Goal: Feedback & Contribution: Leave review/rating

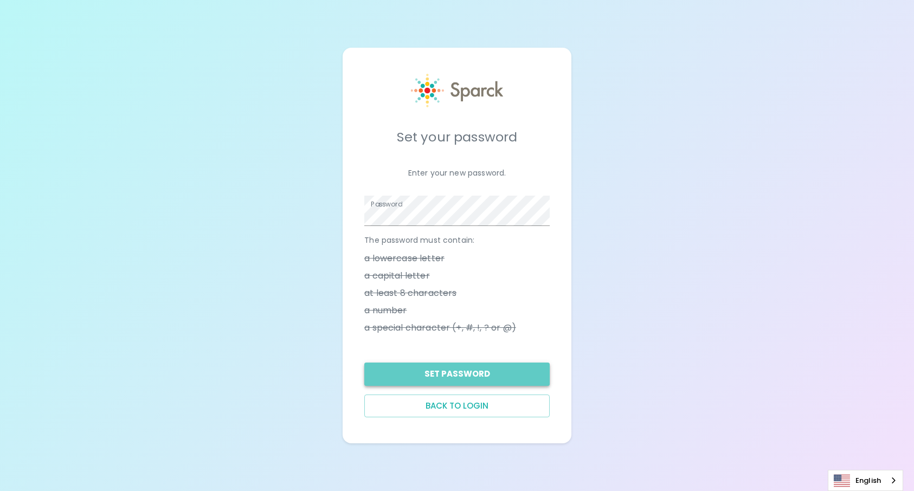
click at [455, 377] on button "Set Password" at bounding box center [456, 374] width 185 height 23
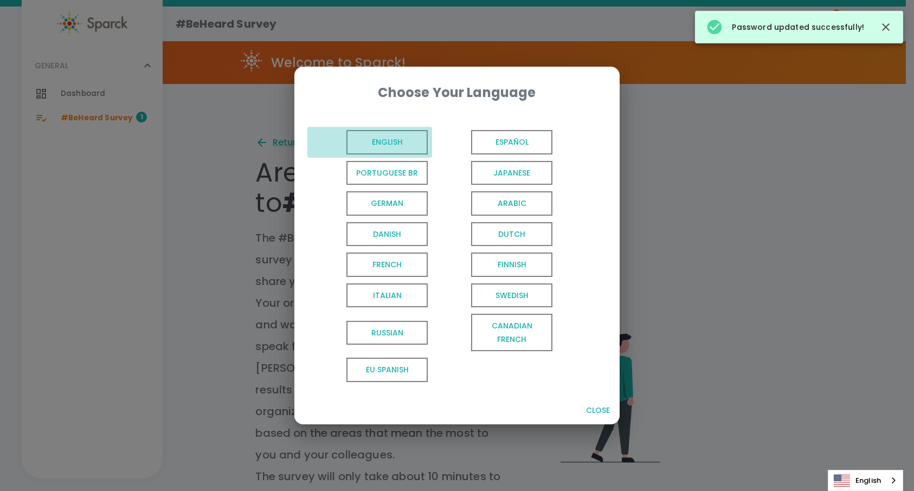
click at [364, 143] on span "English" at bounding box center [386, 142] width 81 height 24
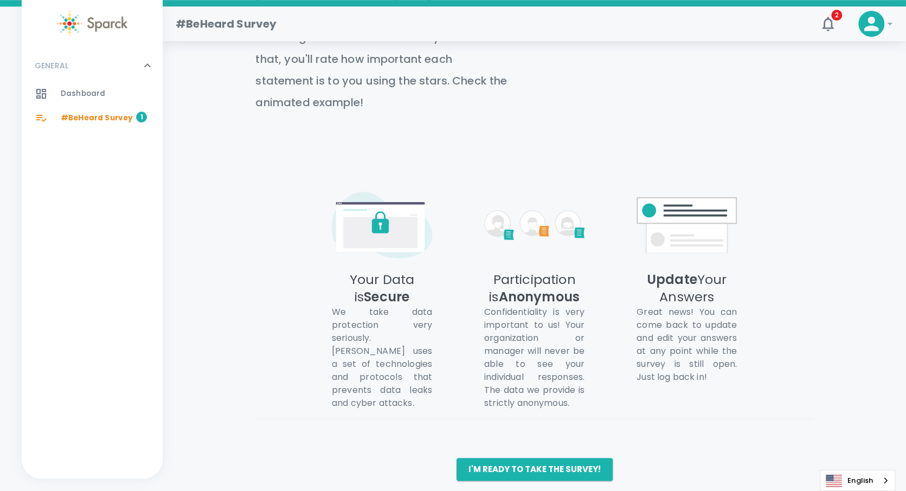
scroll to position [537, 0]
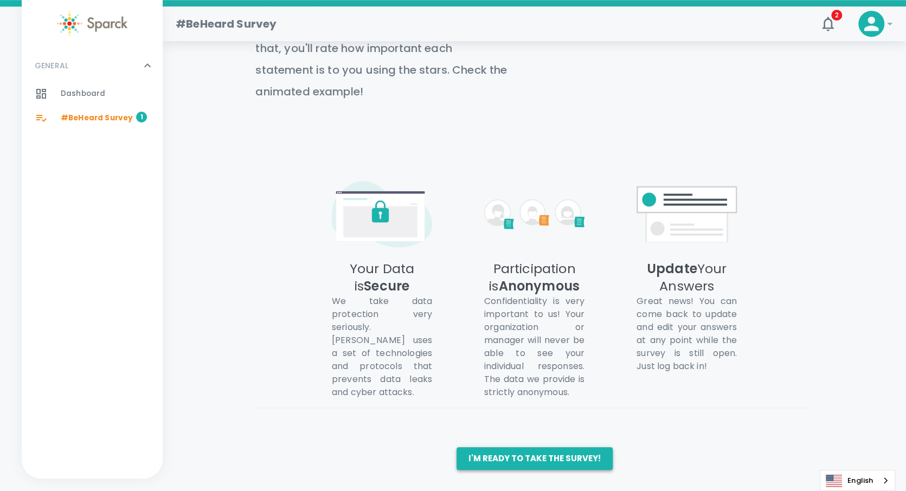
click at [512, 456] on button "I'm ready to take the survey!" at bounding box center [535, 458] width 156 height 23
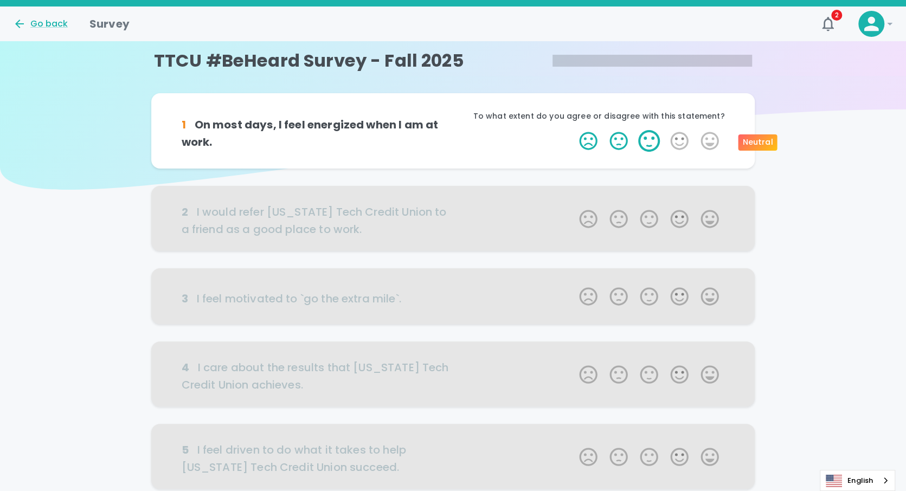
click at [643, 144] on label "3 Stars" at bounding box center [649, 141] width 30 height 22
click at [573, 130] on input "3 Stars" at bounding box center [573, 130] width 1 height 1
click at [704, 143] on label "5 Stars" at bounding box center [710, 141] width 30 height 22
click at [573, 130] on input "5 Stars" at bounding box center [573, 130] width 1 height 1
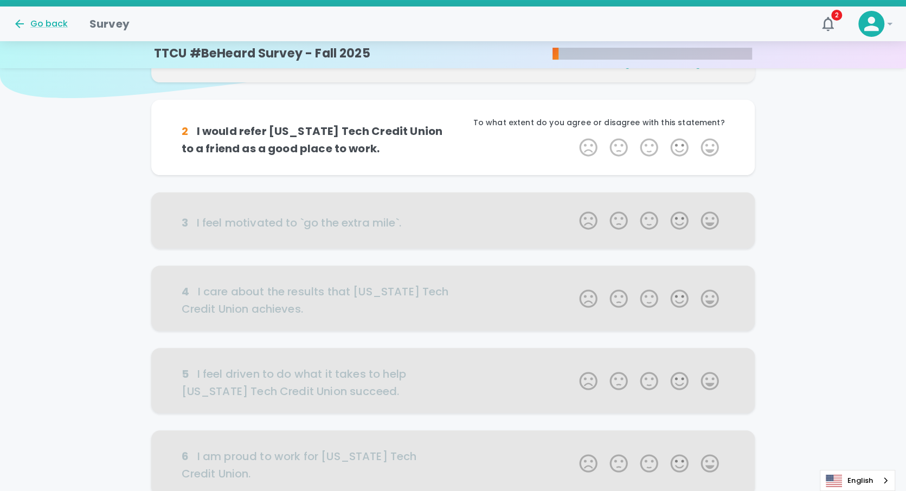
scroll to position [95, 0]
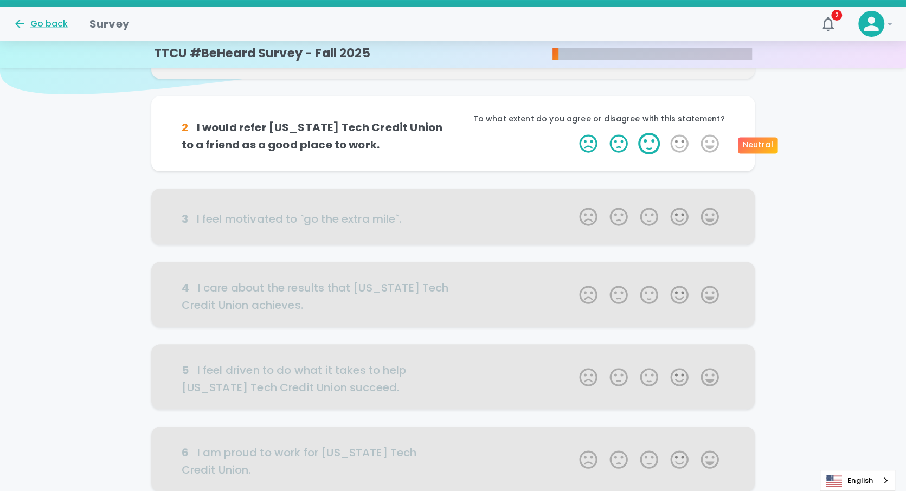
click at [644, 145] on label "3 Stars" at bounding box center [649, 144] width 30 height 22
click at [573, 133] on input "3 Stars" at bounding box center [573, 132] width 1 height 1
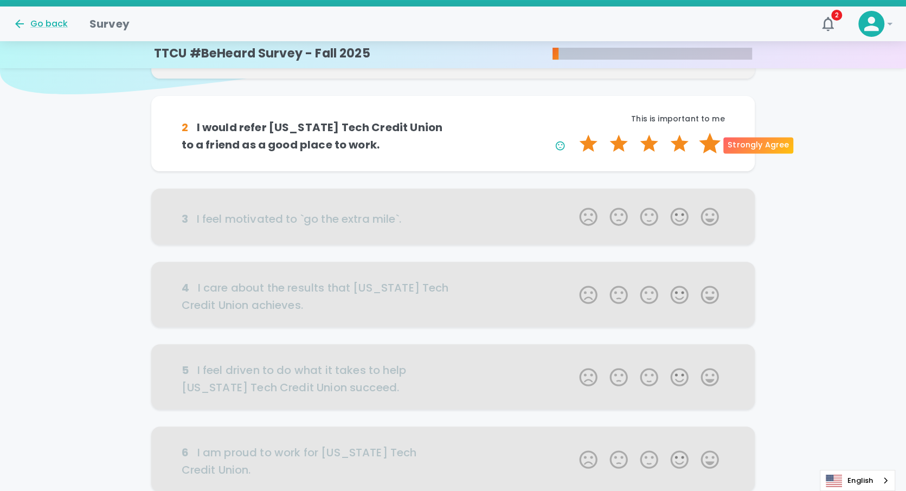
click at [712, 146] on label "5 Stars" at bounding box center [710, 144] width 30 height 22
click at [573, 133] on input "5 Stars" at bounding box center [573, 132] width 1 height 1
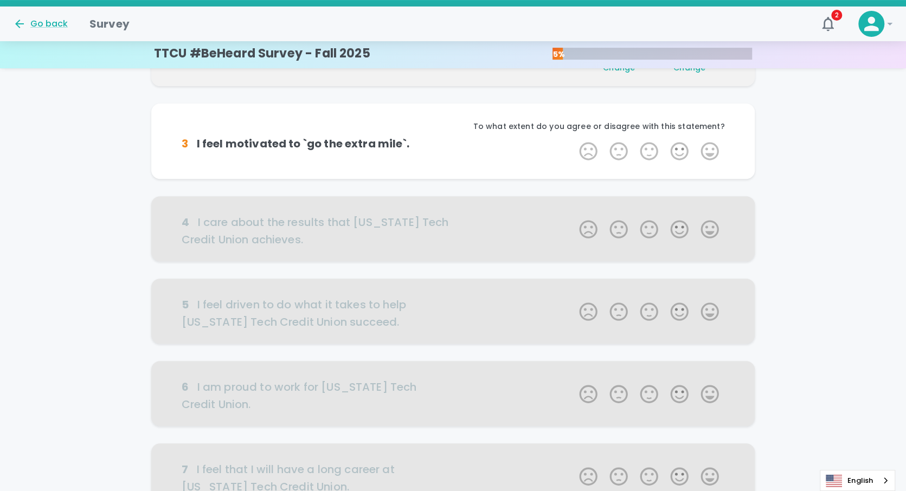
scroll to position [191, 0]
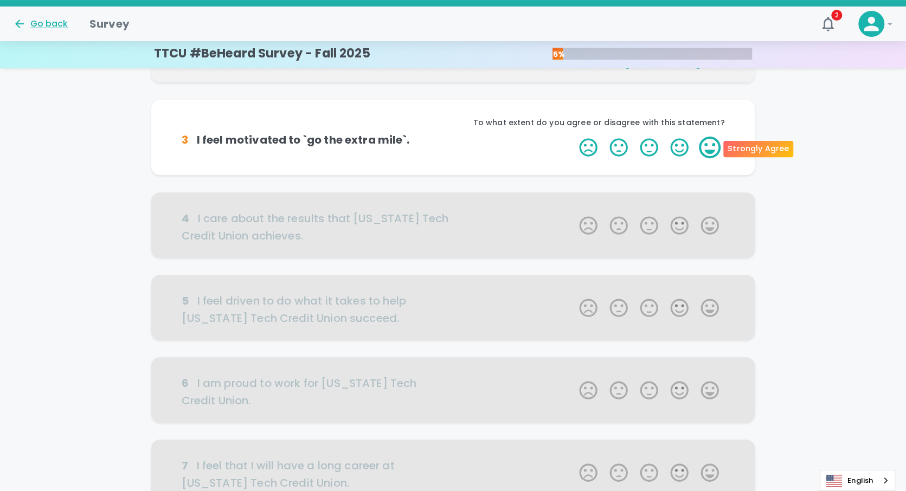
click at [710, 148] on label "5 Stars" at bounding box center [710, 148] width 30 height 22
click at [573, 137] on input "5 Stars" at bounding box center [573, 136] width 1 height 1
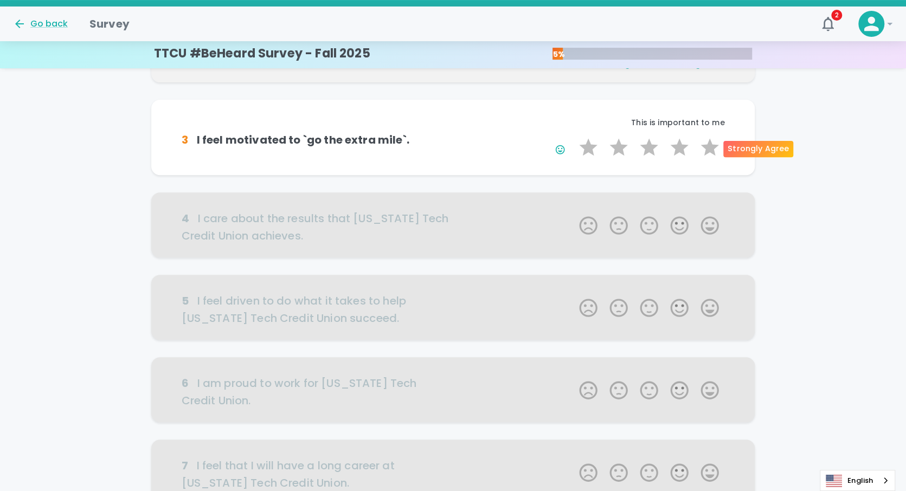
click at [710, 148] on label "5 Stars" at bounding box center [710, 148] width 30 height 22
click at [573, 137] on input "5 Stars" at bounding box center [573, 136] width 1 height 1
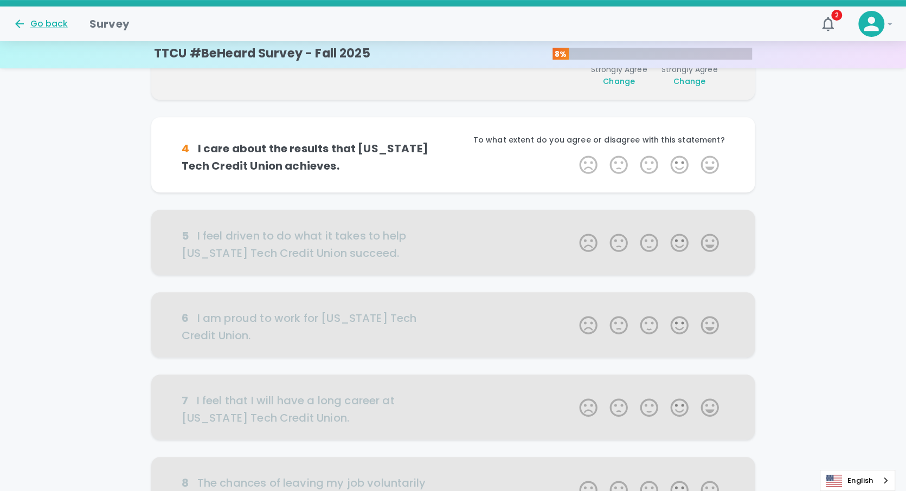
scroll to position [286, 0]
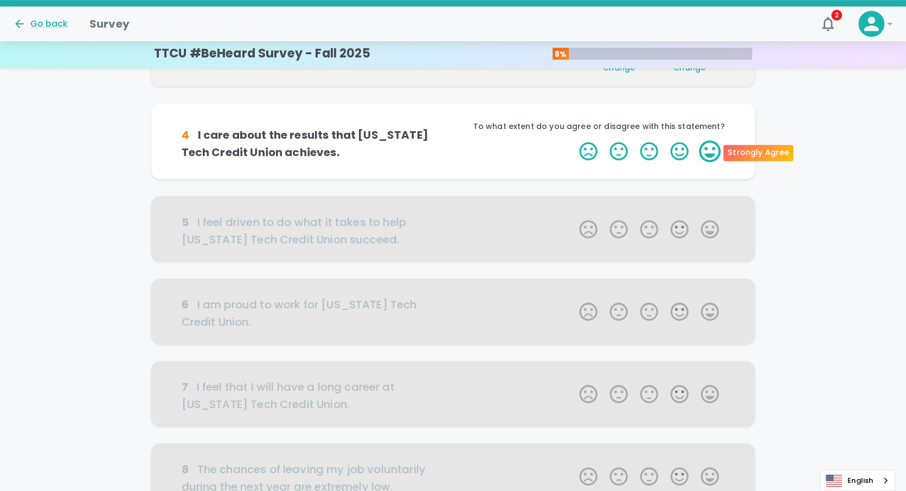
click at [705, 149] on label "5 Stars" at bounding box center [710, 151] width 30 height 22
click at [573, 140] on input "5 Stars" at bounding box center [573, 140] width 1 height 1
click at [705, 149] on label "5 Stars" at bounding box center [710, 151] width 30 height 22
click at [573, 140] on input "5 Stars" at bounding box center [573, 140] width 1 height 1
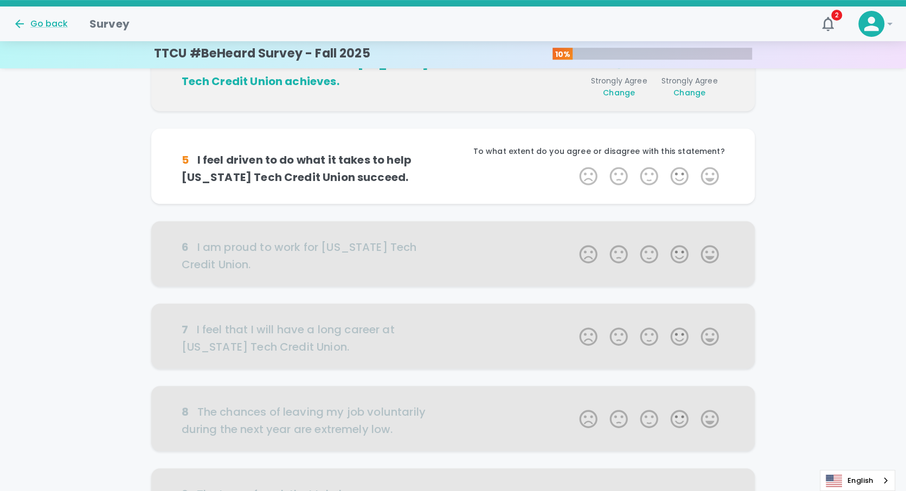
scroll to position [382, 0]
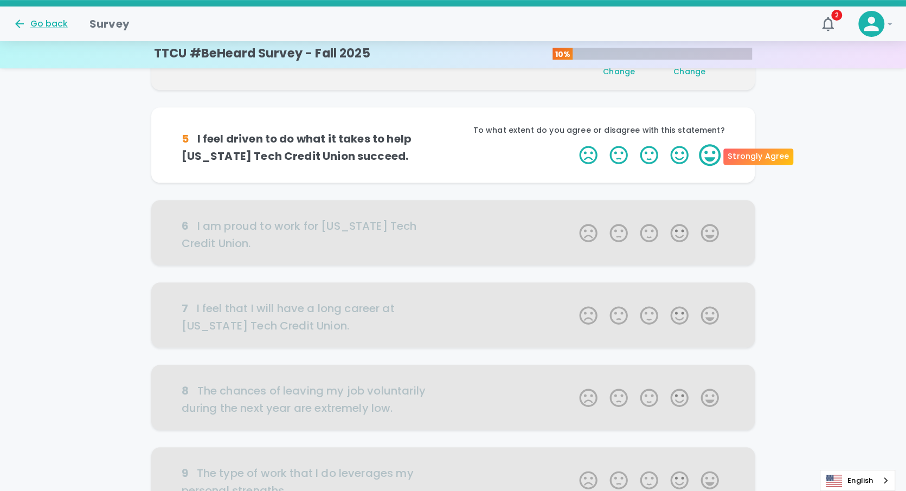
click at [703, 154] on label "5 Stars" at bounding box center [710, 155] width 30 height 22
click at [573, 144] on input "5 Stars" at bounding box center [573, 144] width 1 height 1
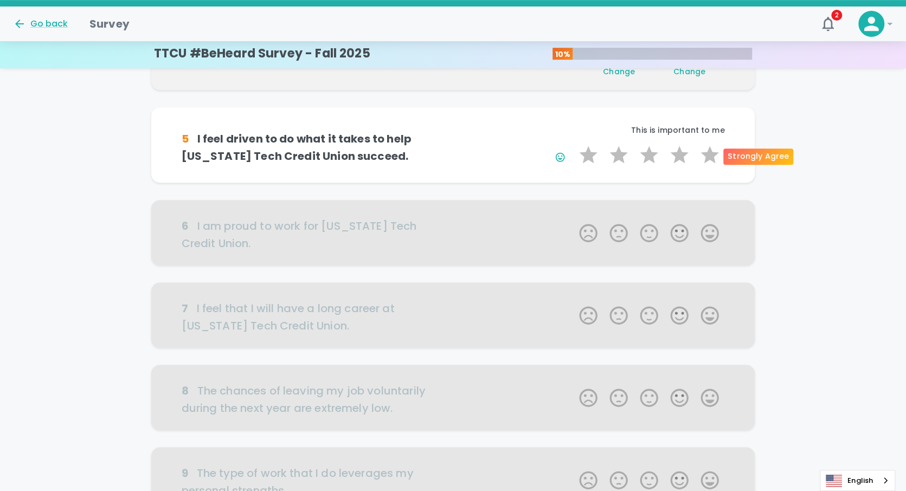
click at [703, 154] on label "5 Stars" at bounding box center [710, 155] width 30 height 22
click at [573, 144] on input "5 Stars" at bounding box center [573, 144] width 1 height 1
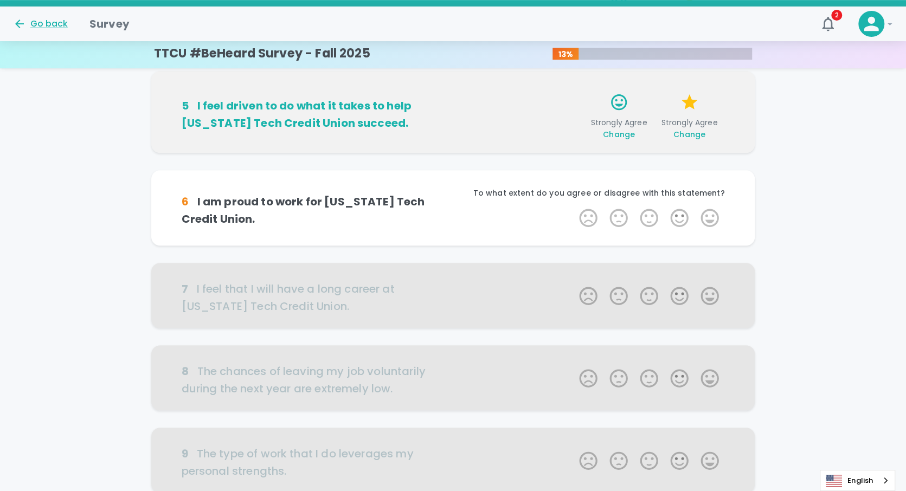
scroll to position [477, 0]
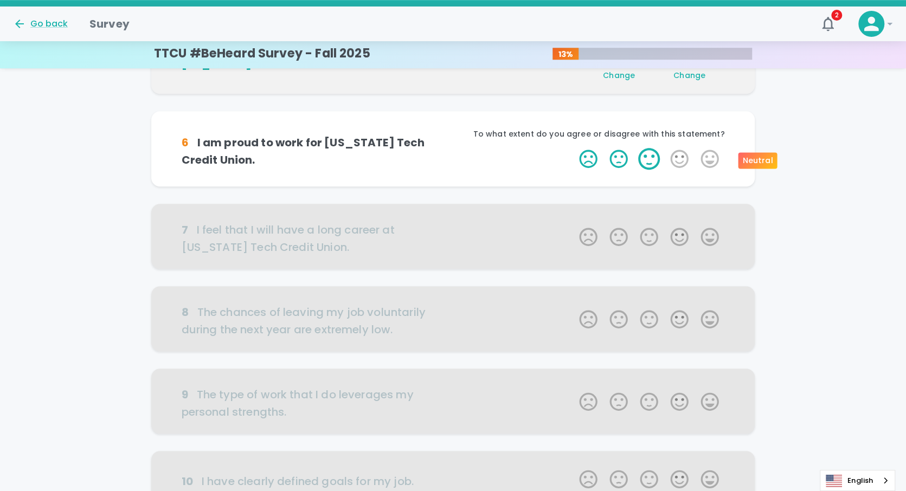
click at [645, 160] on label "3 Stars" at bounding box center [649, 159] width 30 height 22
click at [573, 148] on input "3 Stars" at bounding box center [573, 147] width 1 height 1
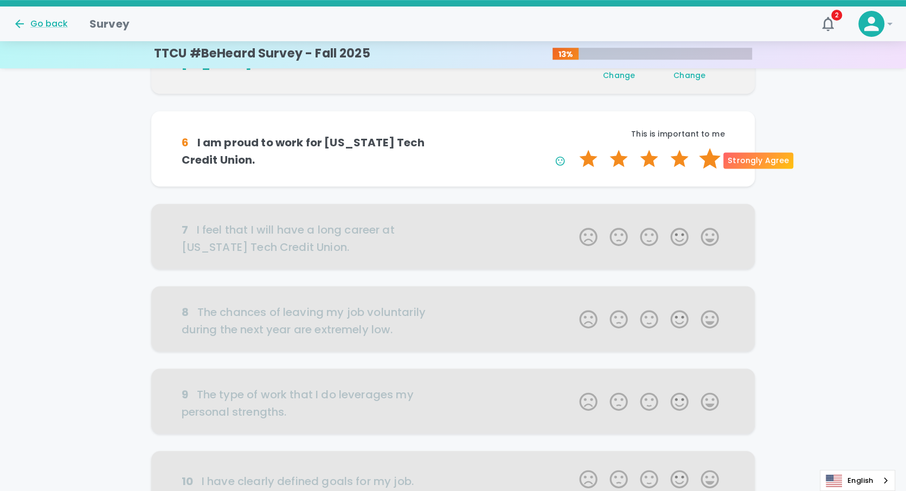
click at [711, 160] on label "5 Stars" at bounding box center [710, 159] width 30 height 22
click at [573, 148] on input "5 Stars" at bounding box center [573, 147] width 1 height 1
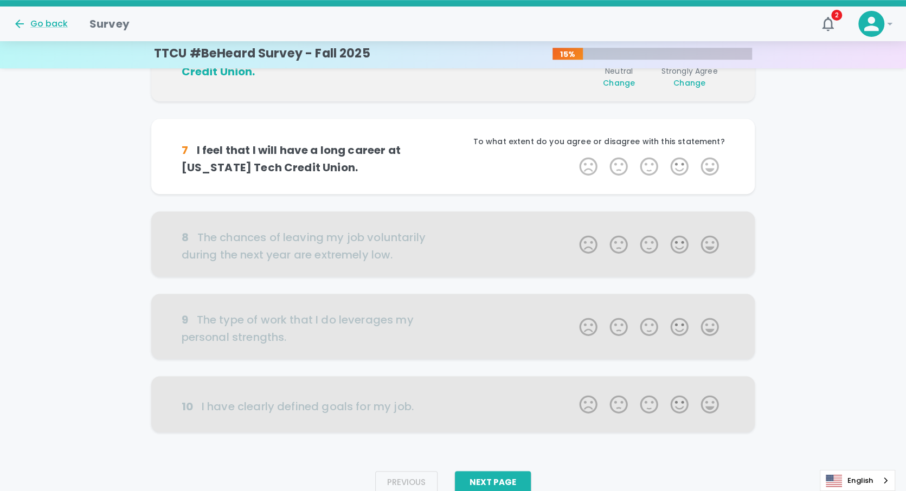
scroll to position [573, 0]
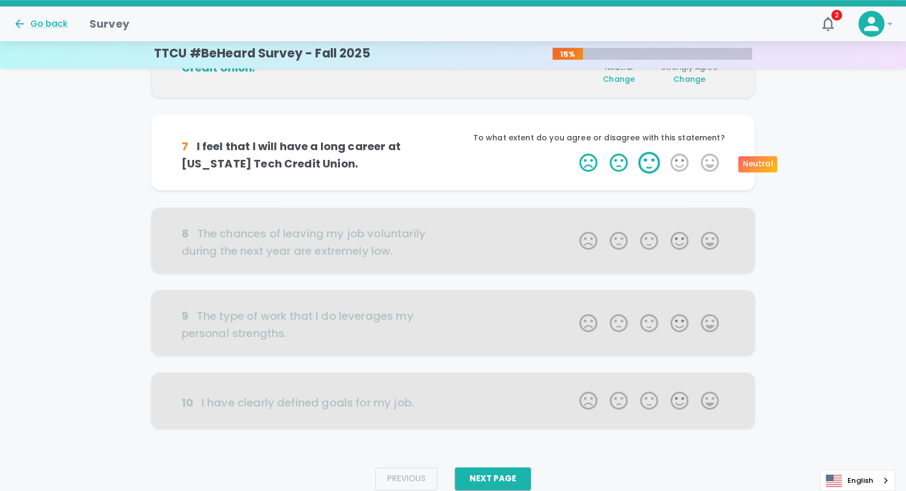
click at [651, 166] on label "3 Stars" at bounding box center [649, 163] width 30 height 22
click at [573, 152] on input "3 Stars" at bounding box center [573, 151] width 1 height 1
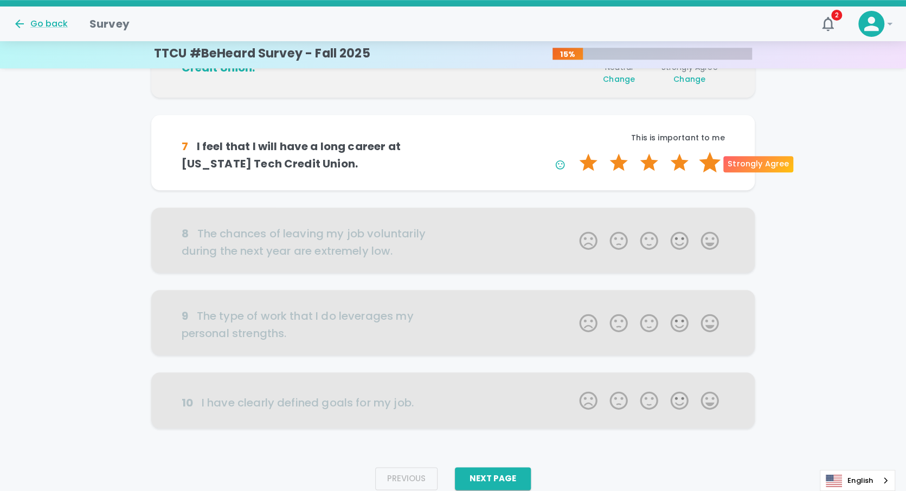
click at [705, 161] on label "5 Stars" at bounding box center [710, 163] width 30 height 22
click at [573, 152] on input "5 Stars" at bounding box center [573, 151] width 1 height 1
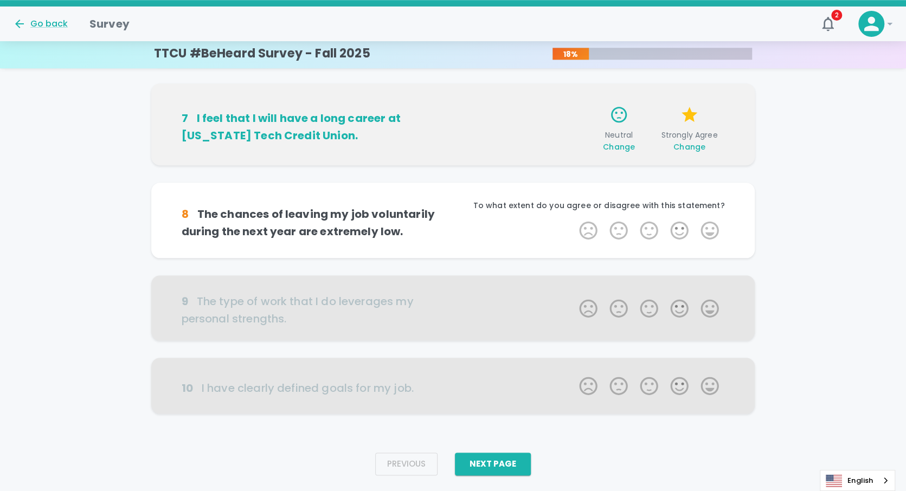
scroll to position [615, 0]
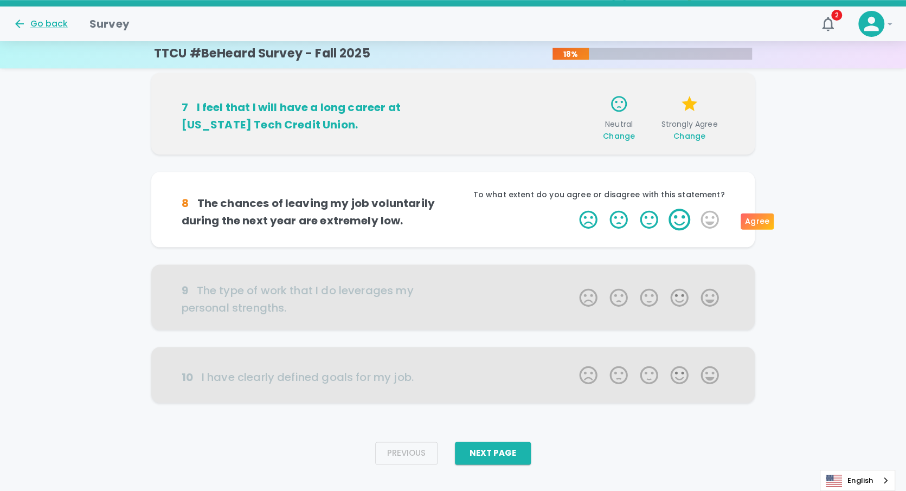
click at [671, 220] on label "4 Stars" at bounding box center [679, 220] width 30 height 22
click at [573, 209] on input "4 Stars" at bounding box center [573, 208] width 1 height 1
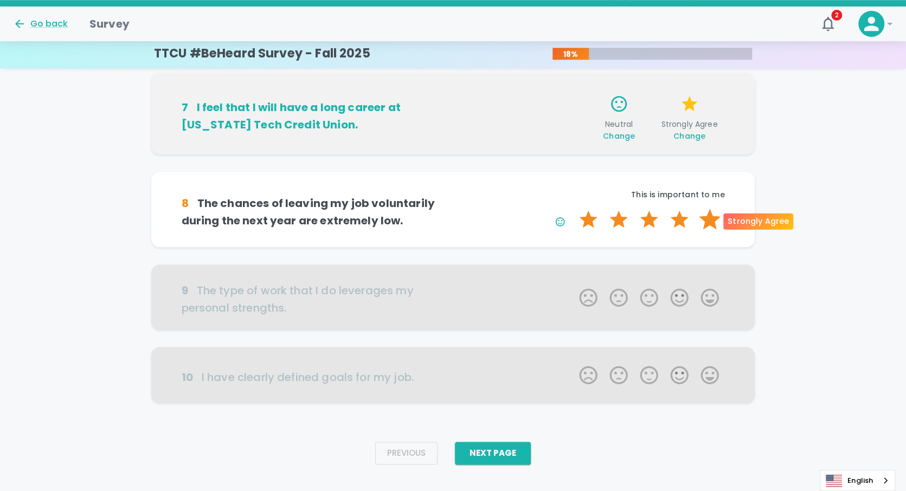
click at [710, 220] on label "5 Stars" at bounding box center [710, 220] width 30 height 22
click at [573, 209] on input "5 Stars" at bounding box center [573, 208] width 1 height 1
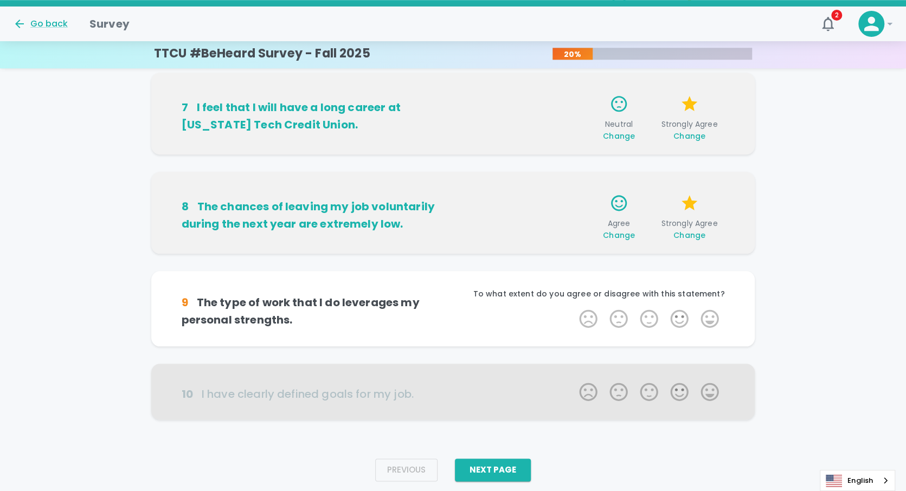
scroll to position [631, 0]
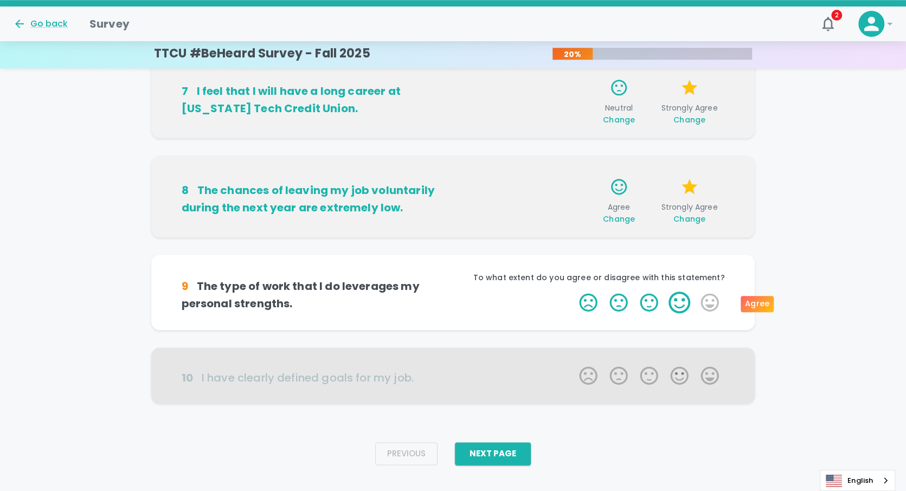
click at [681, 300] on label "4 Stars" at bounding box center [679, 303] width 30 height 22
click at [573, 292] on input "4 Stars" at bounding box center [573, 291] width 1 height 1
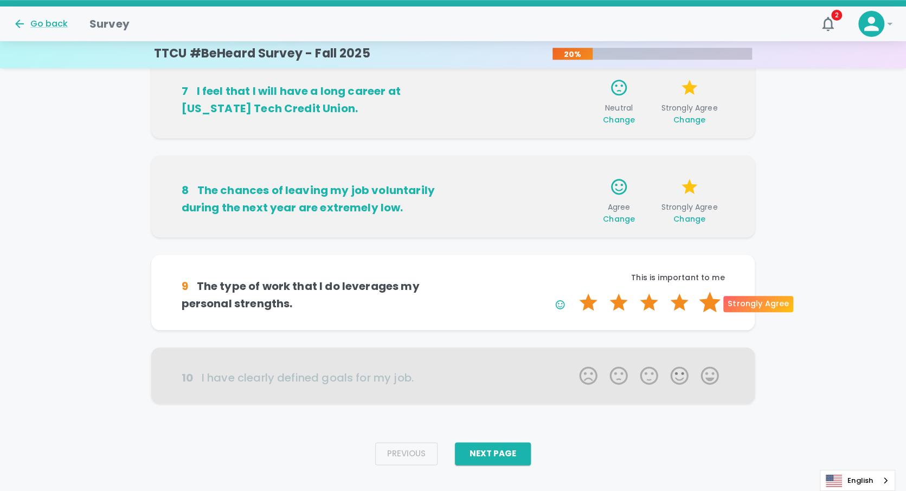
click at [709, 301] on label "5 Stars" at bounding box center [710, 303] width 30 height 22
click at [573, 292] on input "5 Stars" at bounding box center [573, 291] width 1 height 1
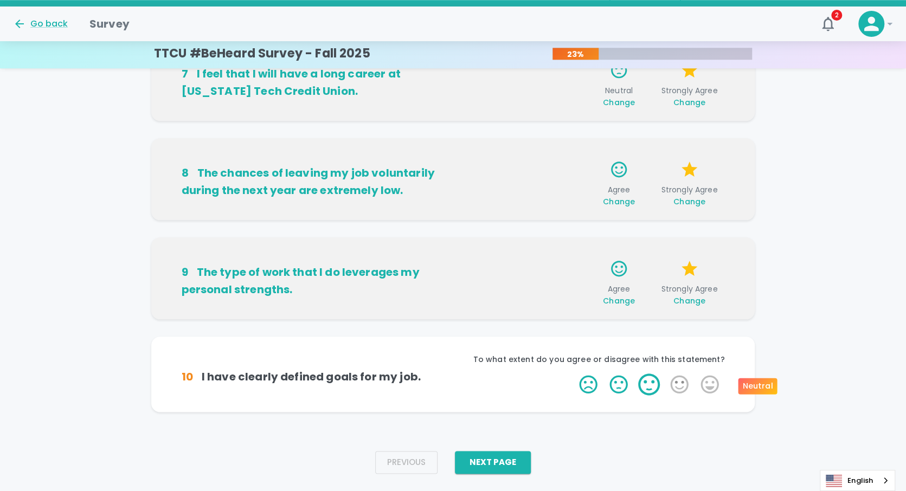
click at [650, 381] on label "3 Stars" at bounding box center [649, 385] width 30 height 22
click at [573, 374] on input "3 Stars" at bounding box center [573, 373] width 1 height 1
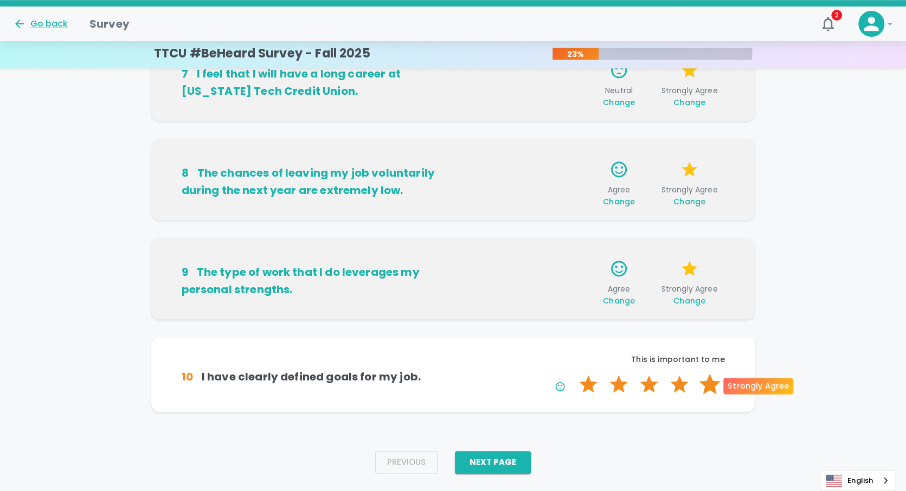
click at [709, 386] on label "5 Stars" at bounding box center [710, 385] width 30 height 22
click at [573, 374] on input "5 Stars" at bounding box center [573, 373] width 1 height 1
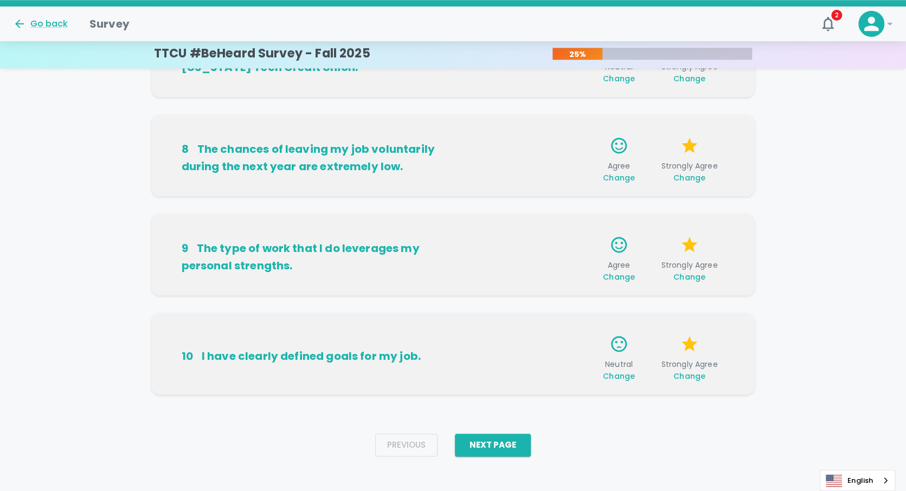
scroll to position [675, 0]
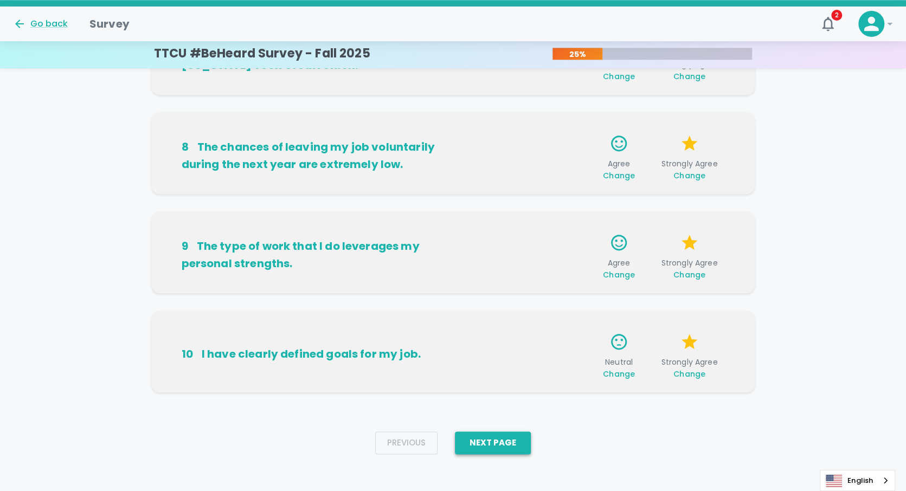
click at [487, 444] on button "Next Page" at bounding box center [493, 443] width 76 height 23
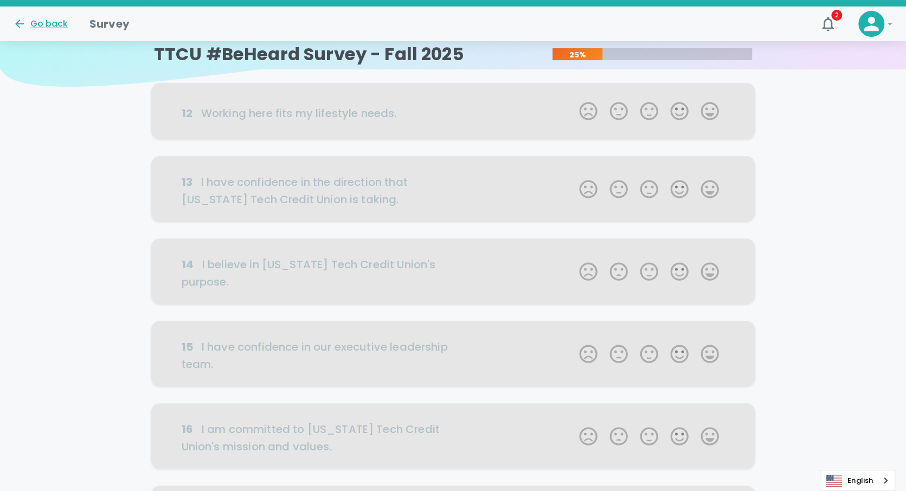
scroll to position [0, 0]
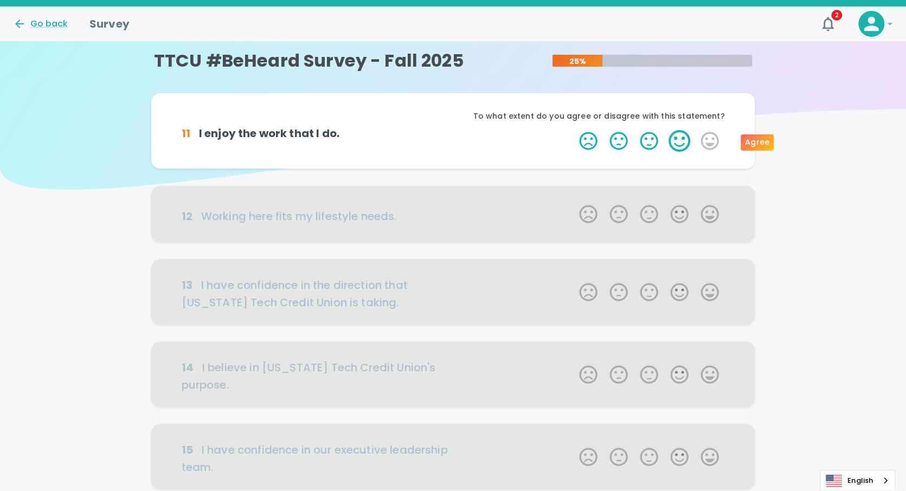
click at [672, 144] on label "4 Stars" at bounding box center [679, 141] width 30 height 22
click at [573, 130] on input "4 Stars" at bounding box center [573, 130] width 1 height 1
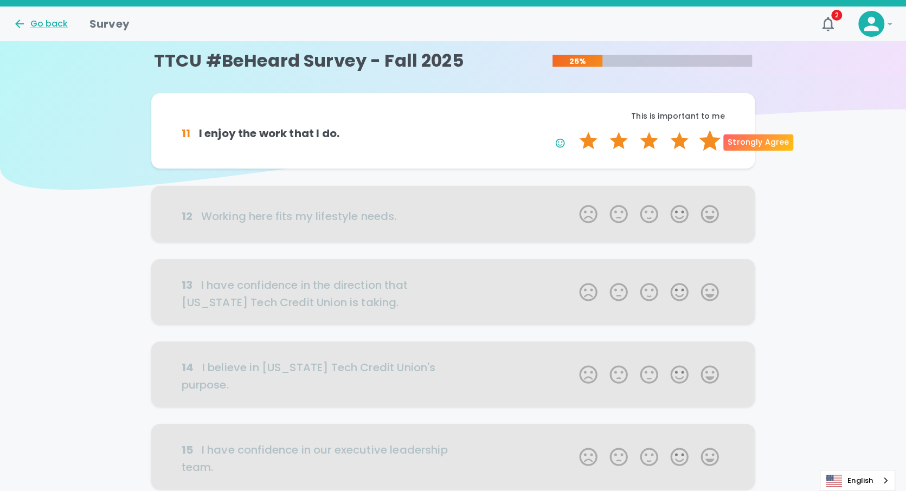
click at [705, 142] on label "5 Stars" at bounding box center [710, 141] width 30 height 22
click at [573, 130] on input "5 Stars" at bounding box center [573, 130] width 1 height 1
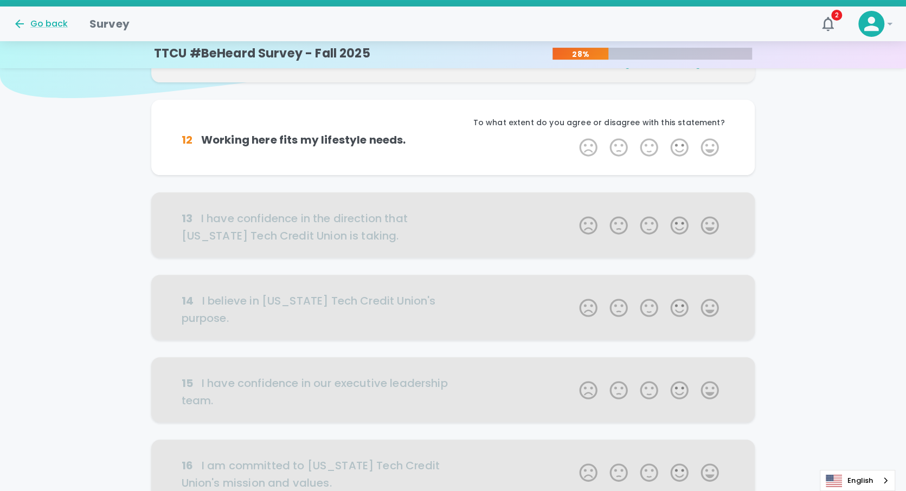
scroll to position [95, 0]
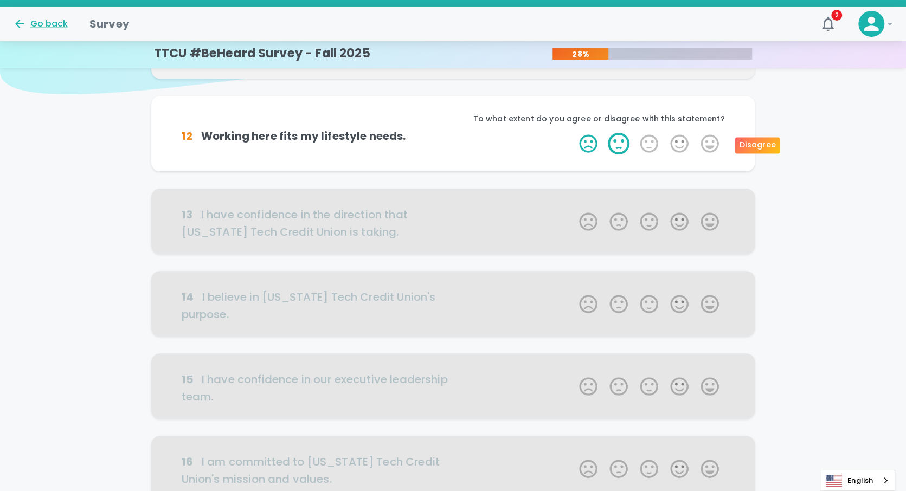
click at [620, 146] on label "2 Stars" at bounding box center [619, 144] width 30 height 22
click at [573, 133] on input "2 Stars" at bounding box center [573, 132] width 1 height 1
click at [712, 145] on label "5 Stars" at bounding box center [710, 144] width 30 height 22
click at [573, 133] on input "5 Stars" at bounding box center [573, 132] width 1 height 1
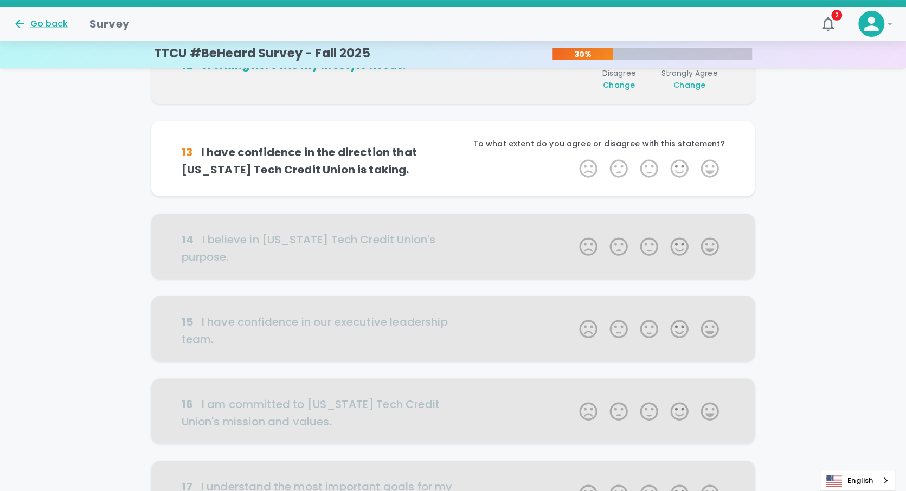
scroll to position [191, 0]
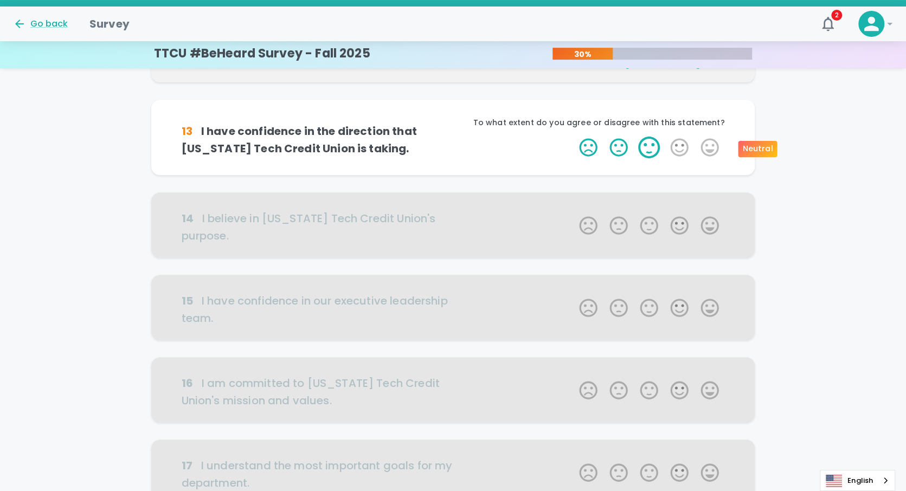
click at [645, 148] on label "3 Stars" at bounding box center [649, 148] width 30 height 22
click at [573, 137] on input "3 Stars" at bounding box center [573, 136] width 1 height 1
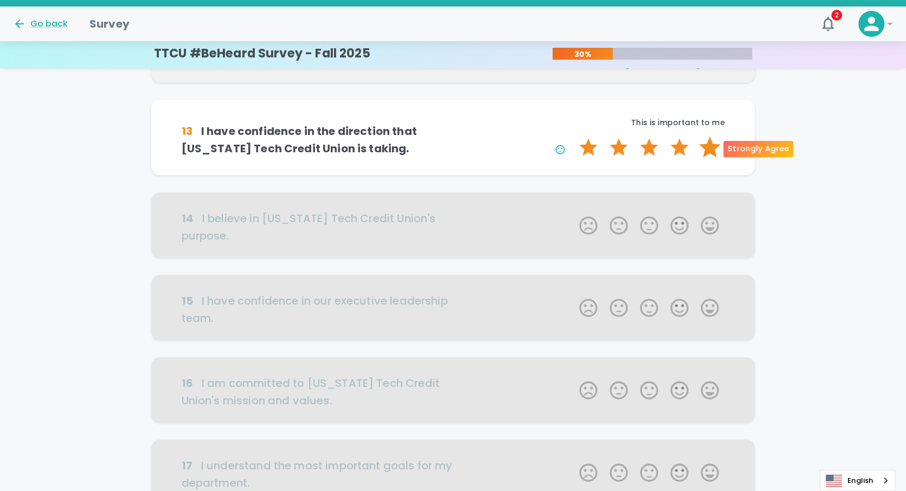
click at [707, 144] on label "5 Stars" at bounding box center [710, 148] width 30 height 22
click at [573, 137] on input "5 Stars" at bounding box center [573, 136] width 1 height 1
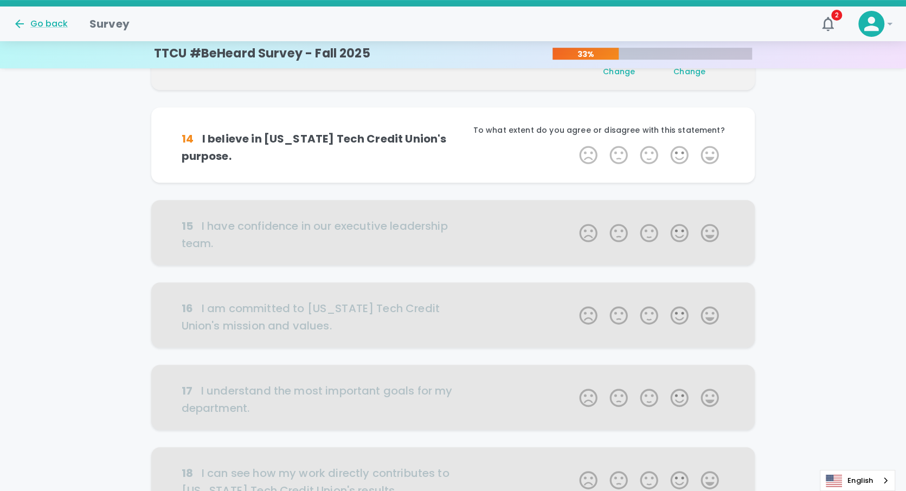
scroll to position [286, 0]
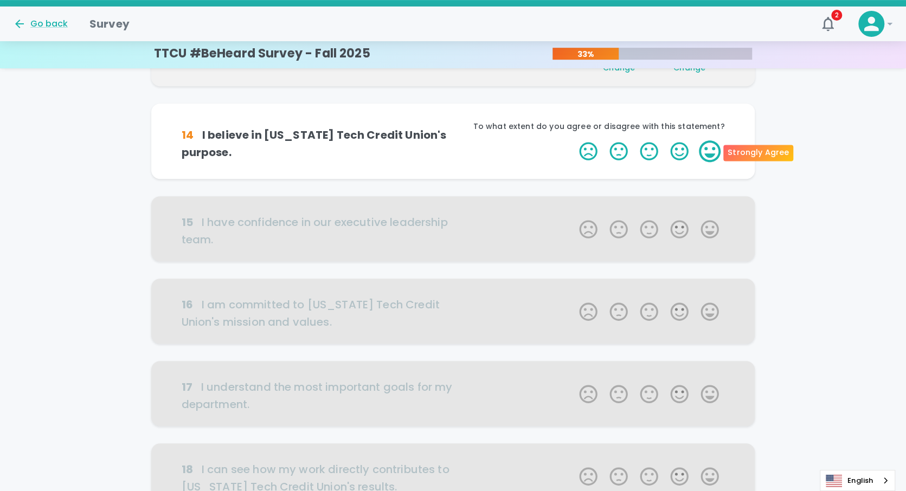
click at [706, 150] on label "5 Stars" at bounding box center [710, 151] width 30 height 22
click at [573, 140] on input "5 Stars" at bounding box center [573, 140] width 1 height 1
click at [706, 150] on label "5 Stars" at bounding box center [710, 151] width 30 height 22
click at [573, 140] on input "5 Stars" at bounding box center [573, 140] width 1 height 1
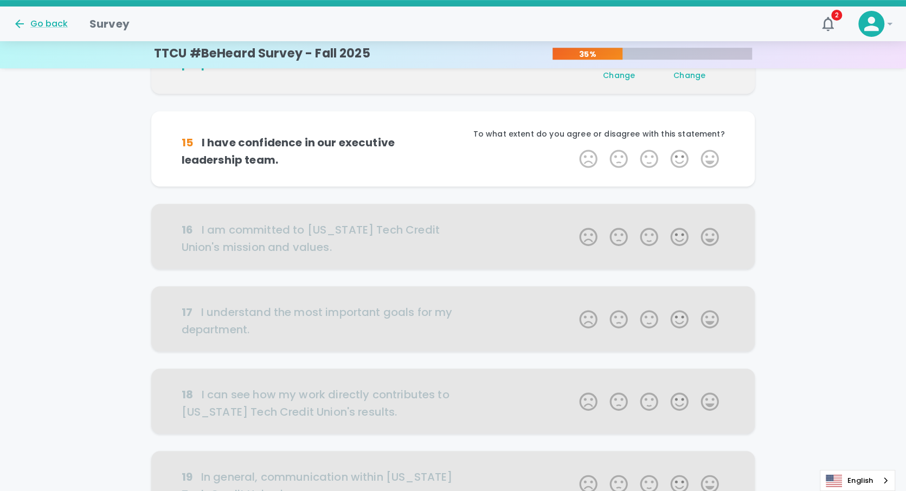
scroll to position [382, 0]
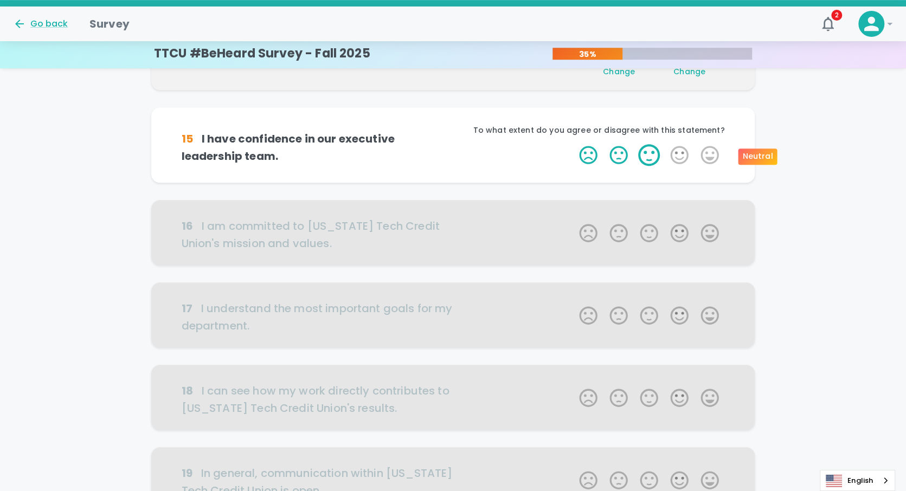
click at [643, 153] on label "3 Stars" at bounding box center [649, 155] width 30 height 22
click at [573, 144] on input "3 Stars" at bounding box center [573, 144] width 1 height 1
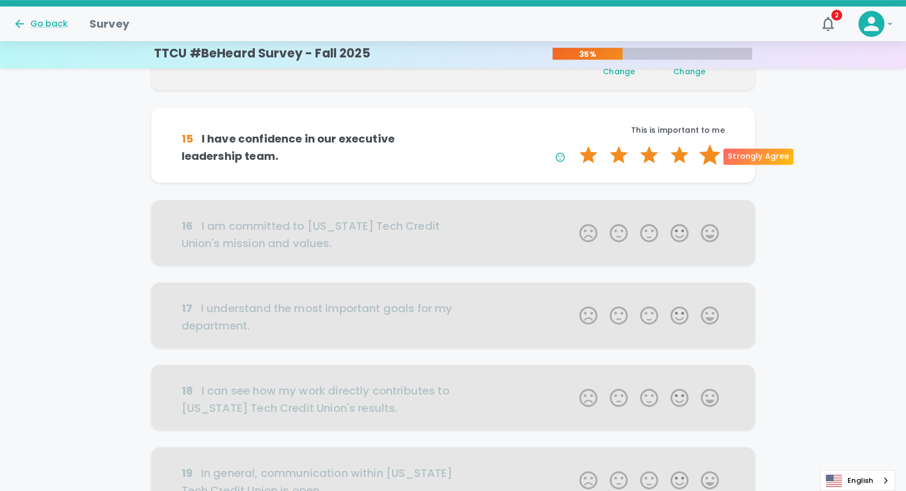
click at [710, 160] on label "5 Stars" at bounding box center [710, 155] width 30 height 22
click at [573, 144] on input "5 Stars" at bounding box center [573, 144] width 1 height 1
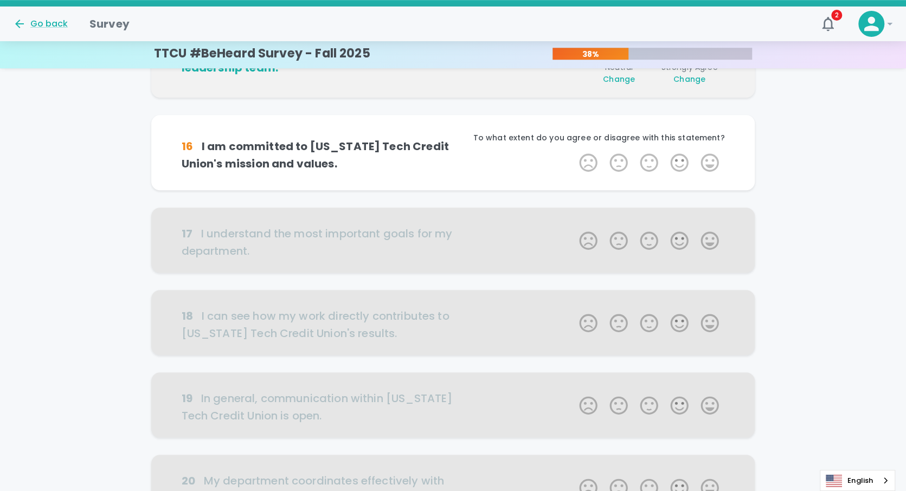
scroll to position [477, 0]
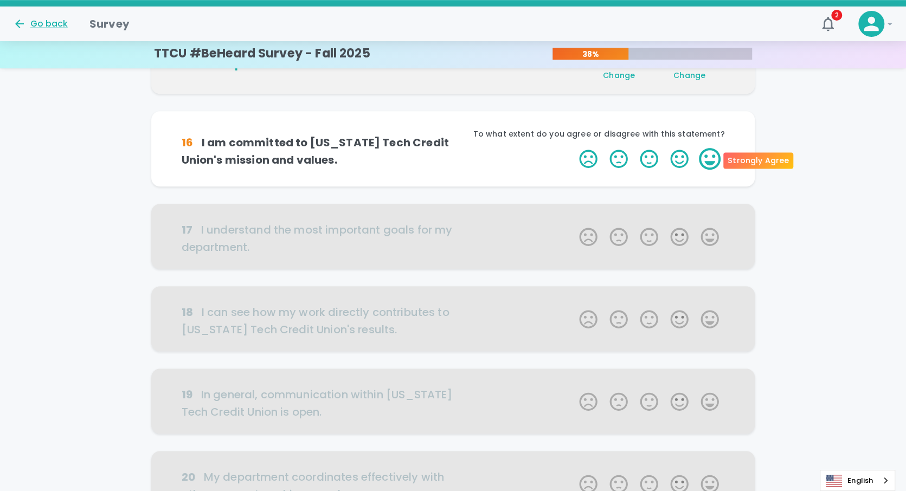
click at [703, 161] on label "5 Stars" at bounding box center [710, 159] width 30 height 22
click at [573, 148] on input "5 Stars" at bounding box center [573, 147] width 1 height 1
click at [703, 161] on label "5 Stars" at bounding box center [710, 159] width 30 height 22
click at [573, 148] on input "5 Stars" at bounding box center [573, 147] width 1 height 1
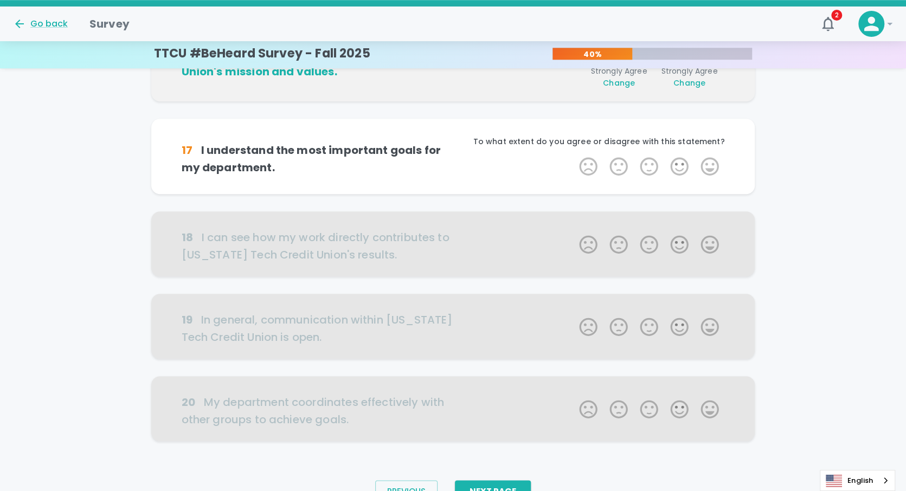
scroll to position [573, 0]
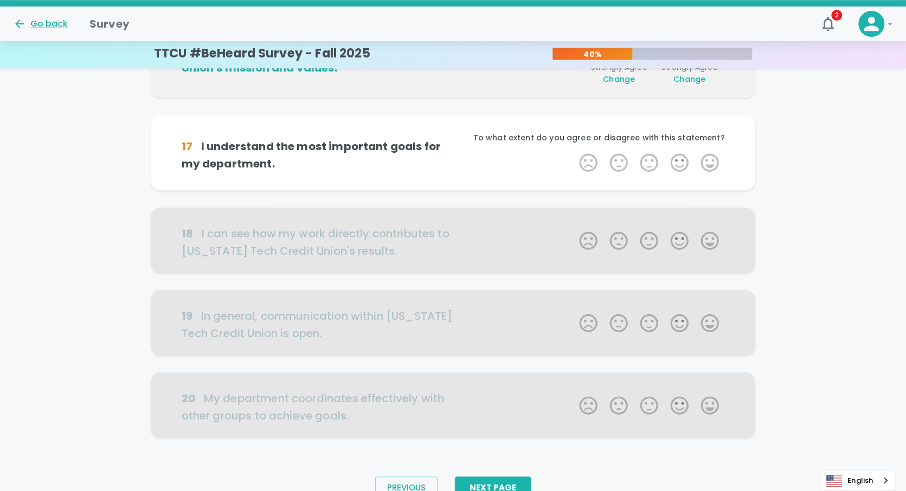
click at [703, 161] on label "5 Stars" at bounding box center [710, 163] width 30 height 22
click at [573, 152] on input "5 Stars" at bounding box center [573, 151] width 1 height 1
click at [703, 161] on label "5 Stars" at bounding box center [710, 163] width 30 height 22
click at [573, 152] on input "5 Stars" at bounding box center [573, 151] width 1 height 1
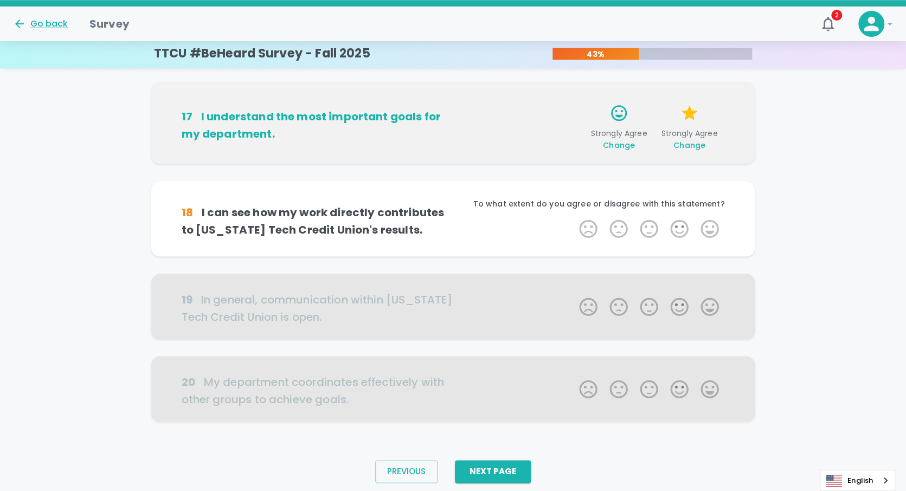
scroll to position [624, 0]
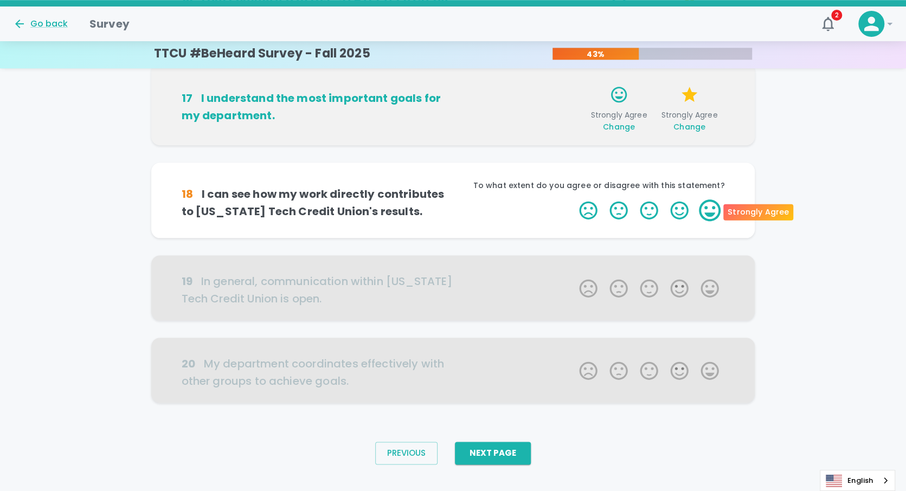
click at [699, 210] on label "5 Stars" at bounding box center [710, 211] width 30 height 22
click at [573, 200] on input "5 Stars" at bounding box center [573, 199] width 1 height 1
click at [704, 211] on label "5 Stars" at bounding box center [710, 211] width 30 height 22
click at [573, 200] on input "5 Stars" at bounding box center [573, 199] width 1 height 1
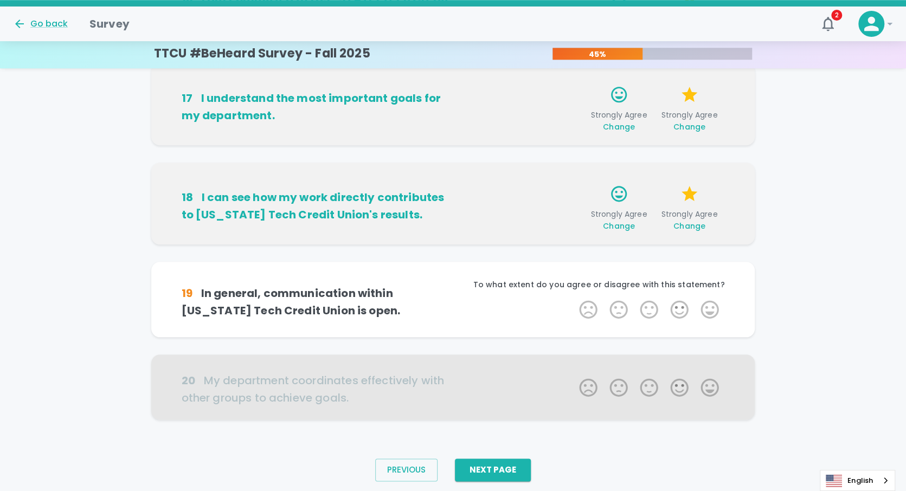
scroll to position [641, 0]
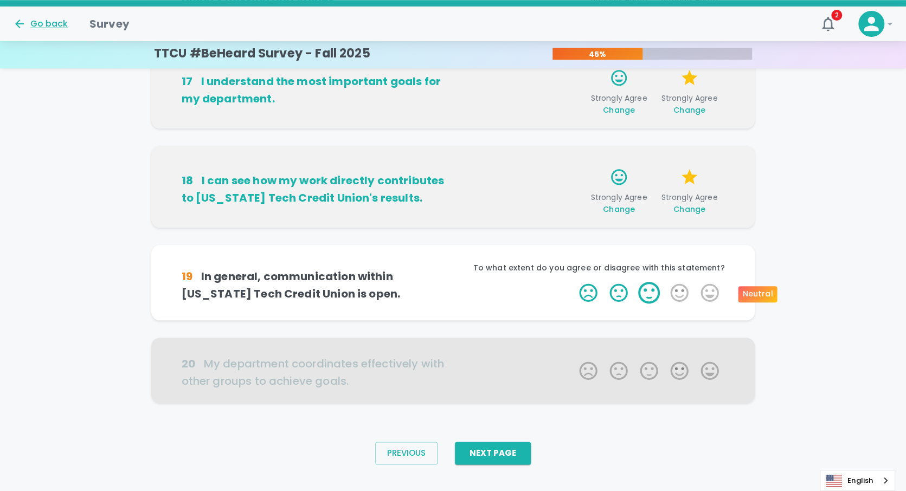
click at [652, 292] on label "3 Stars" at bounding box center [649, 293] width 30 height 22
click at [573, 282] on input "3 Stars" at bounding box center [573, 281] width 1 height 1
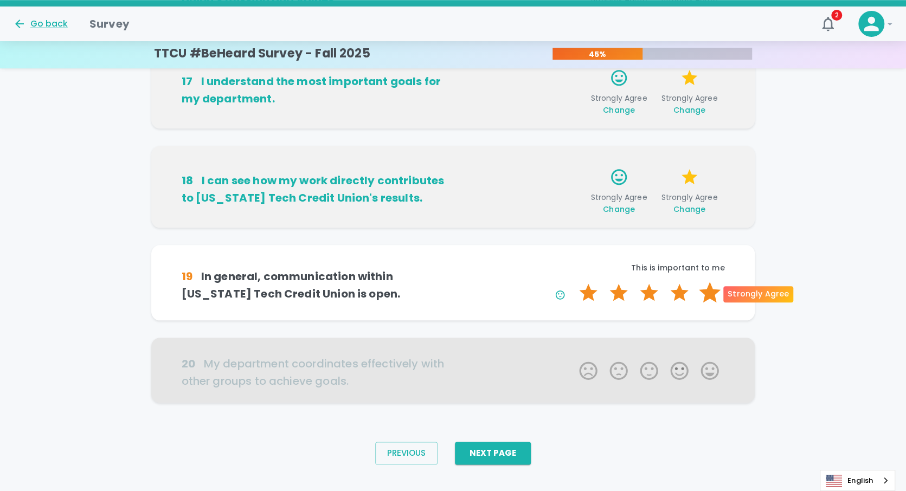
click at [707, 291] on label "5 Stars" at bounding box center [710, 293] width 30 height 22
click at [573, 282] on input "5 Stars" at bounding box center [573, 281] width 1 height 1
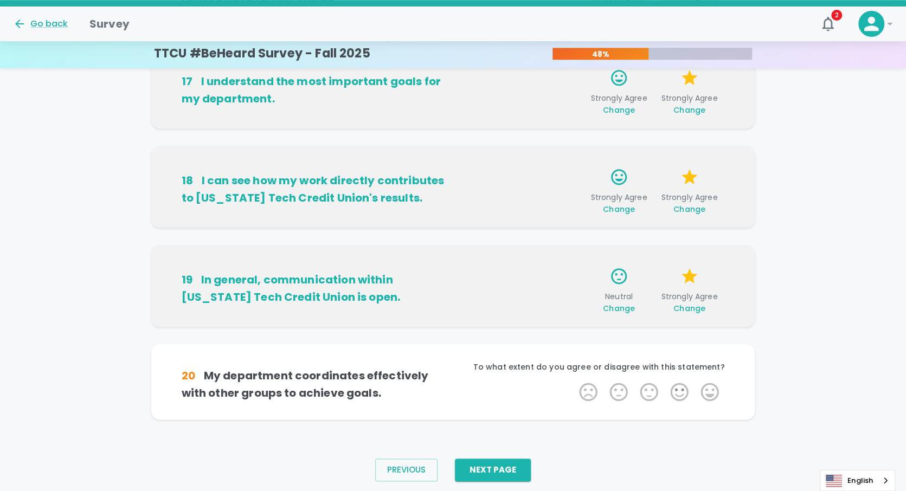
scroll to position [658, 0]
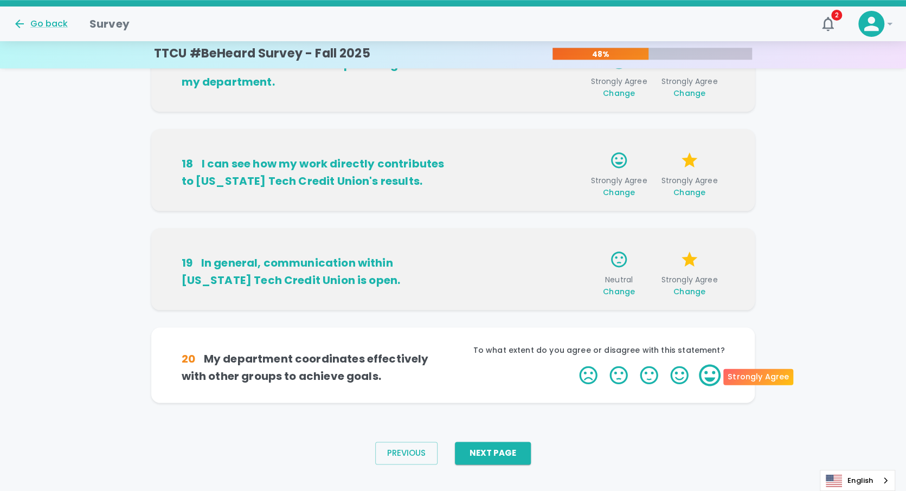
click at [698, 374] on label "5 Stars" at bounding box center [710, 375] width 30 height 22
click at [573, 364] on input "5 Stars" at bounding box center [573, 364] width 1 height 1
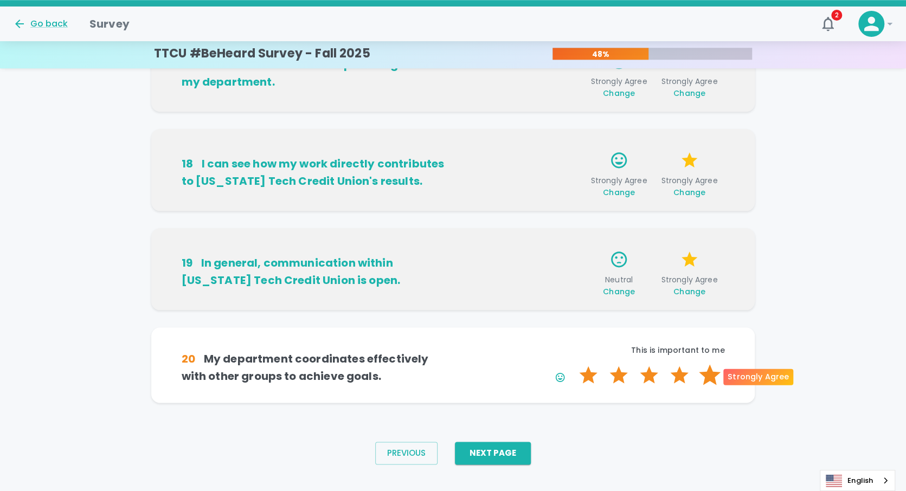
click at [712, 375] on label "5 Stars" at bounding box center [710, 375] width 30 height 22
click at [573, 364] on input "5 Stars" at bounding box center [573, 364] width 1 height 1
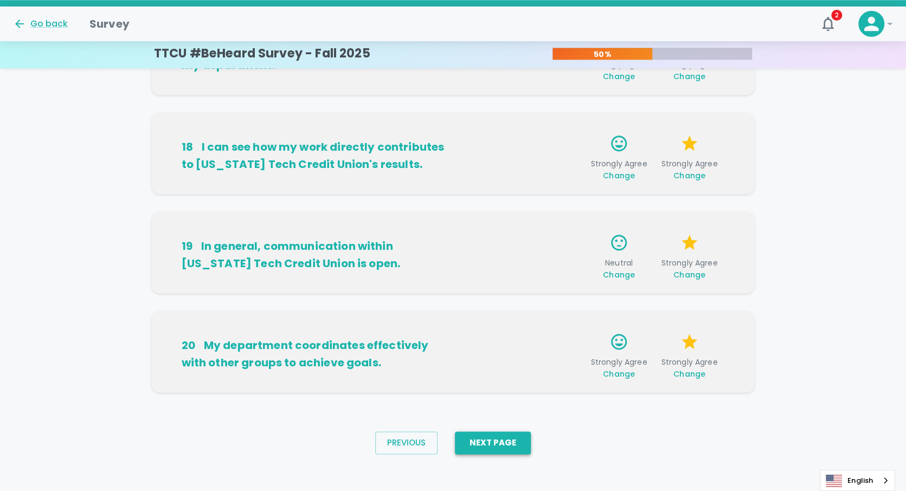
click at [512, 448] on button "Next Page" at bounding box center [493, 443] width 76 height 23
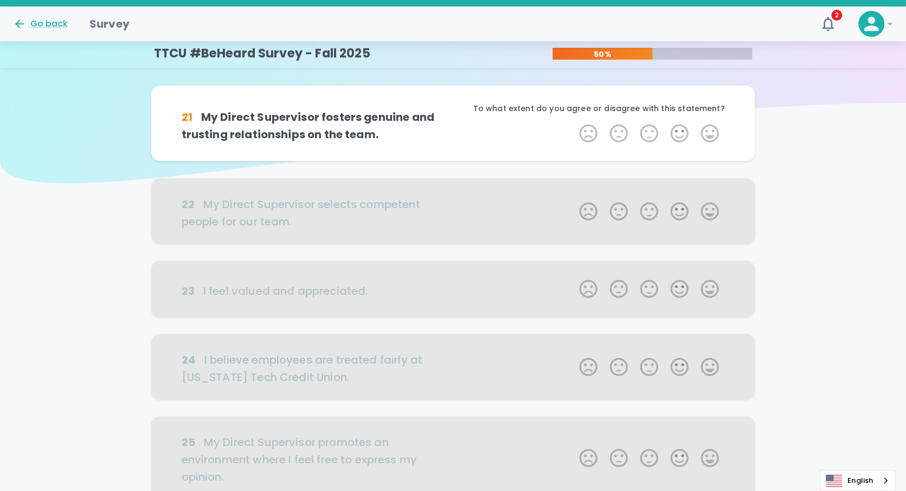
scroll to position [0, 0]
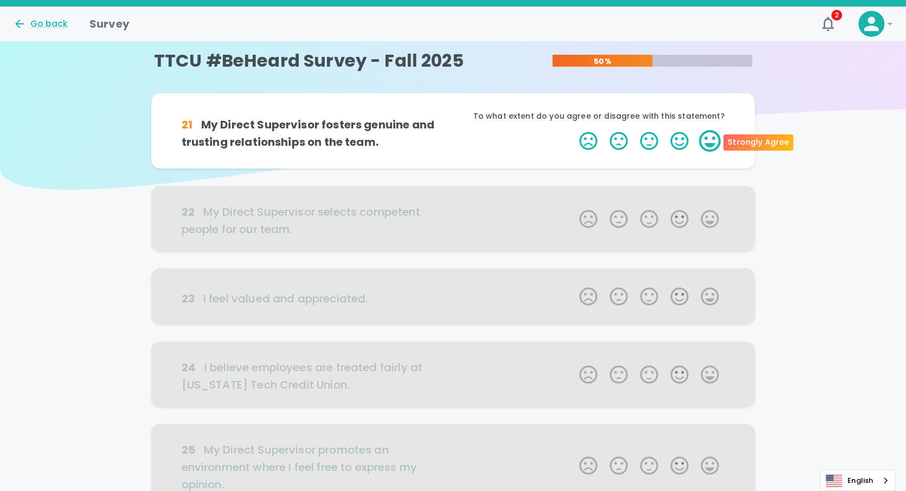
click at [714, 142] on label "5 Stars" at bounding box center [710, 141] width 30 height 22
click at [573, 130] on input "5 Stars" at bounding box center [573, 130] width 1 height 1
click at [709, 139] on label "5 Stars" at bounding box center [710, 141] width 30 height 22
click at [573, 130] on input "5 Stars" at bounding box center [573, 130] width 1 height 1
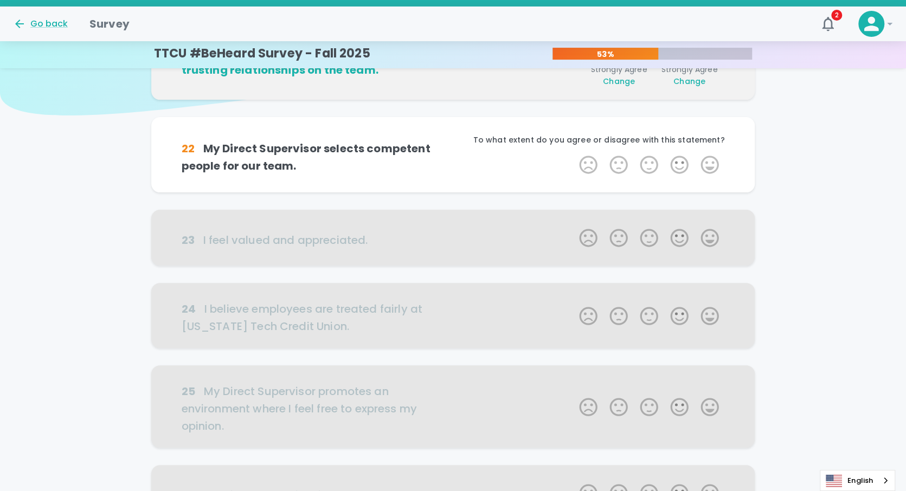
scroll to position [95, 0]
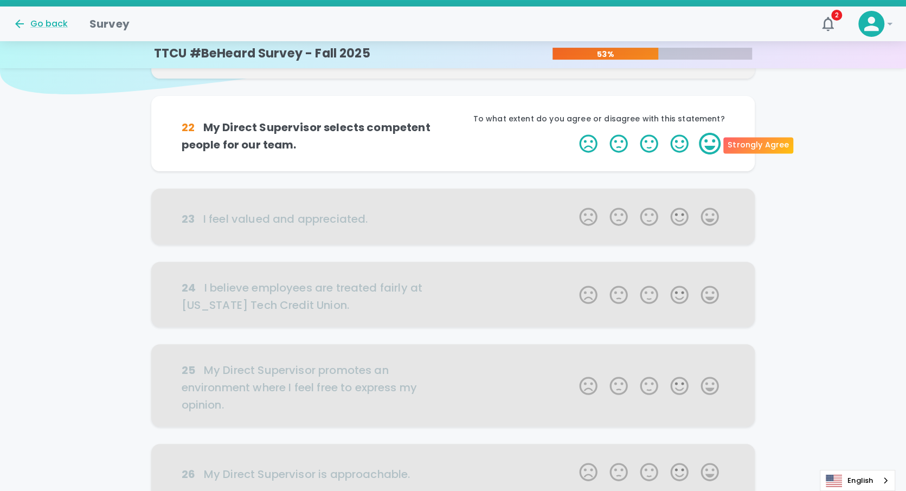
click at [708, 145] on label "5 Stars" at bounding box center [710, 144] width 30 height 22
click at [573, 133] on input "5 Stars" at bounding box center [573, 132] width 1 height 1
click at [708, 145] on label "5 Stars" at bounding box center [710, 144] width 30 height 22
click at [573, 133] on input "5 Stars" at bounding box center [573, 132] width 1 height 1
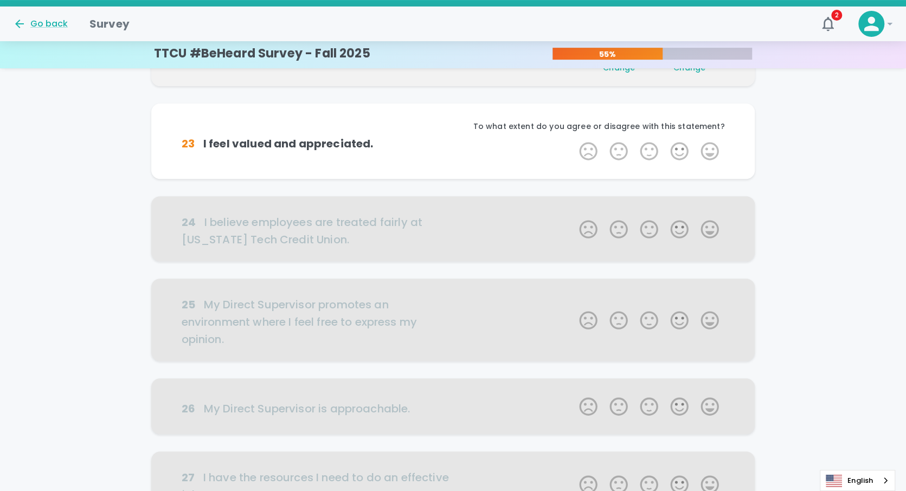
scroll to position [191, 0]
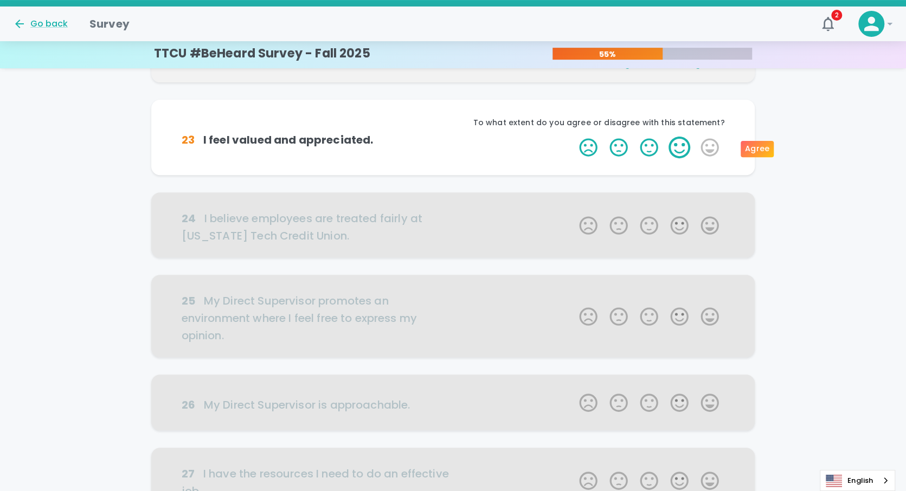
click at [683, 146] on label "4 Stars" at bounding box center [679, 148] width 30 height 22
click at [573, 137] on input "4 Stars" at bounding box center [573, 136] width 1 height 1
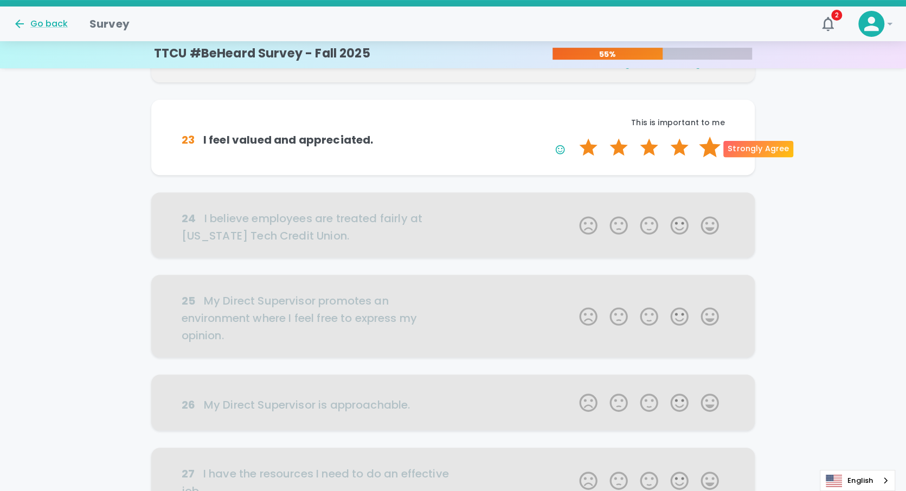
click at [704, 145] on label "5 Stars" at bounding box center [710, 148] width 30 height 22
click at [573, 137] on input "5 Stars" at bounding box center [573, 136] width 1 height 1
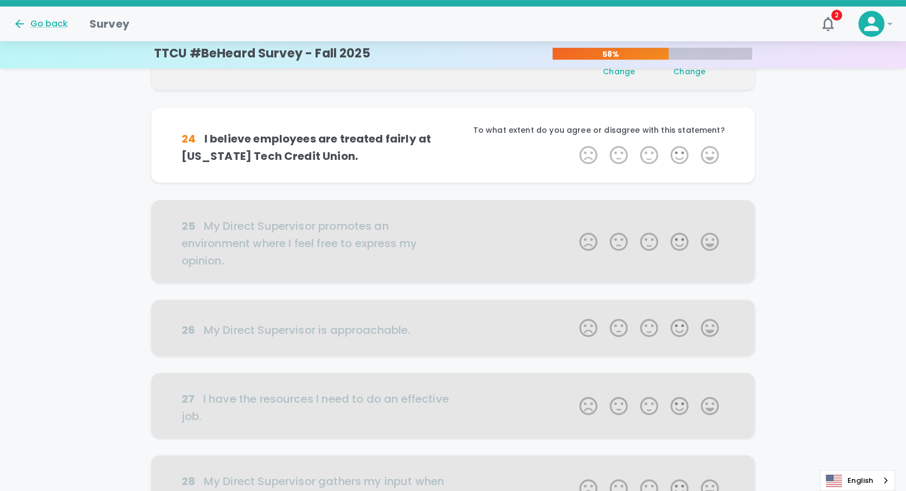
scroll to position [286, 0]
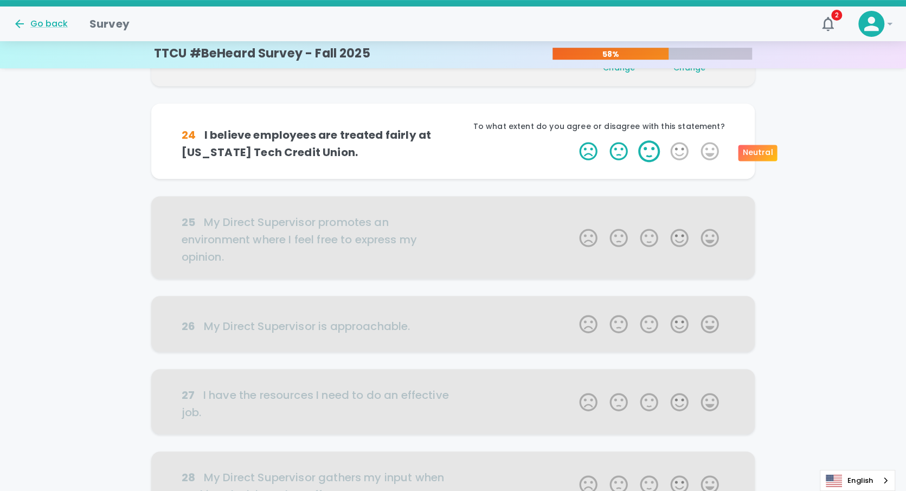
click at [649, 153] on label "3 Stars" at bounding box center [649, 151] width 30 height 22
click at [573, 140] on input "3 Stars" at bounding box center [573, 140] width 1 height 1
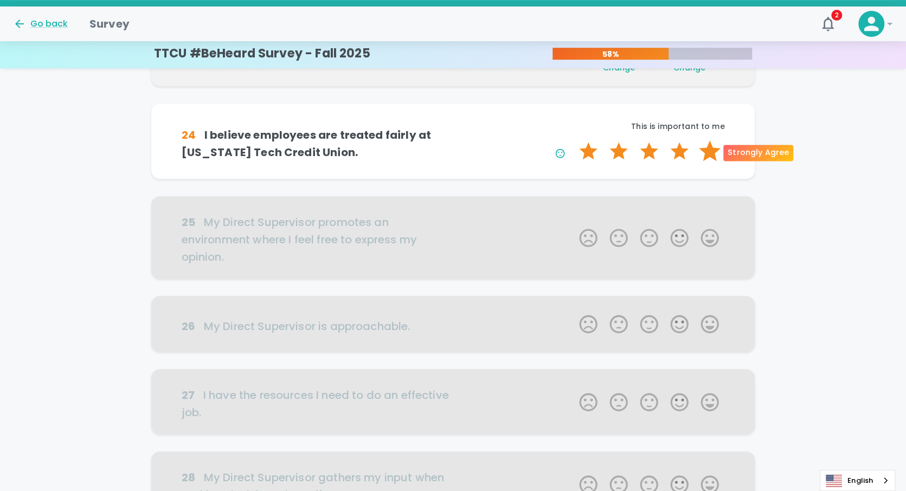
click at [710, 147] on label "5 Stars" at bounding box center [710, 151] width 30 height 22
click at [573, 140] on input "5 Stars" at bounding box center [573, 140] width 1 height 1
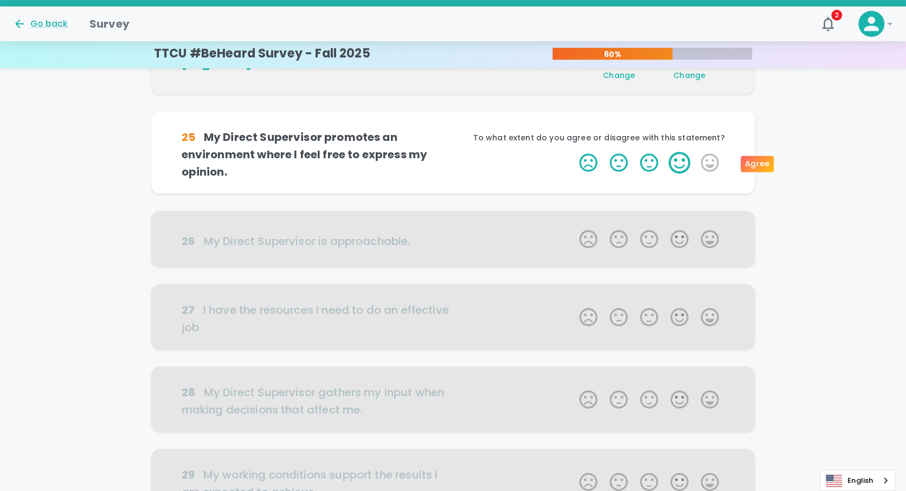
scroll to position [382, 0]
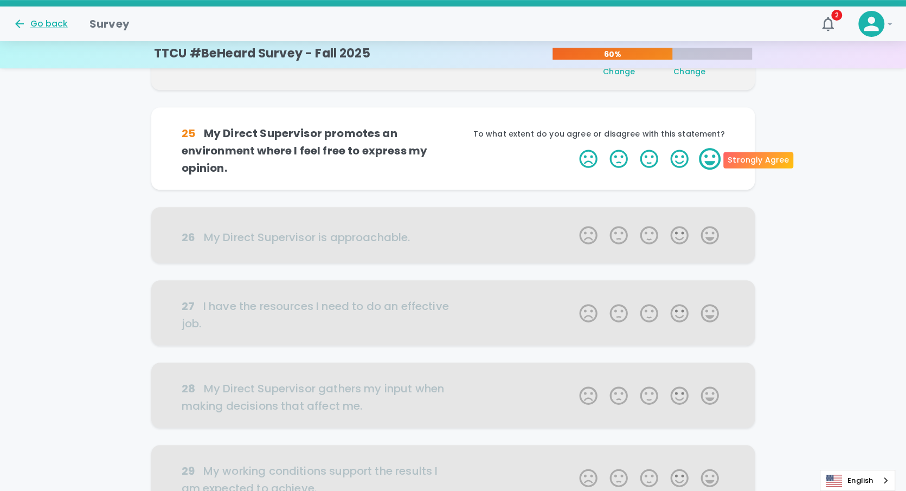
click at [703, 157] on label "5 Stars" at bounding box center [710, 159] width 30 height 22
click at [573, 148] on input "5 Stars" at bounding box center [573, 147] width 1 height 1
click at [704, 158] on label "5 Stars" at bounding box center [710, 159] width 30 height 22
click at [573, 148] on input "5 Stars" at bounding box center [573, 147] width 1 height 1
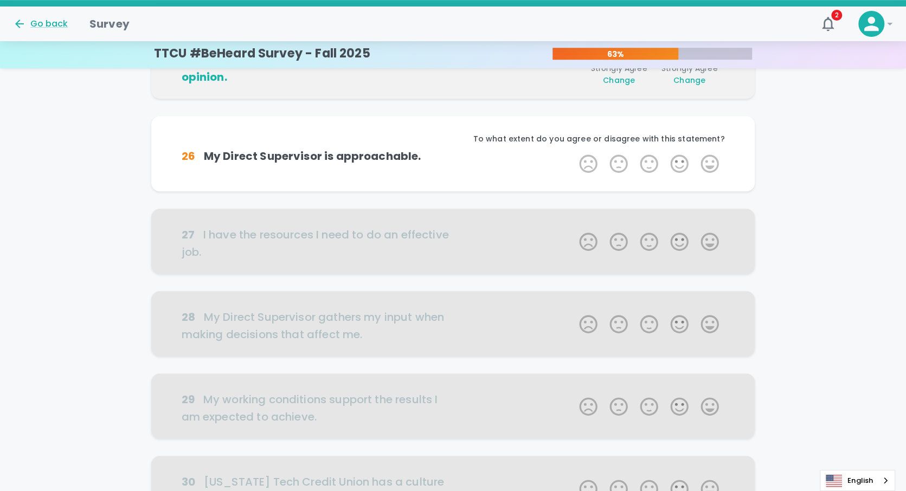
scroll to position [477, 0]
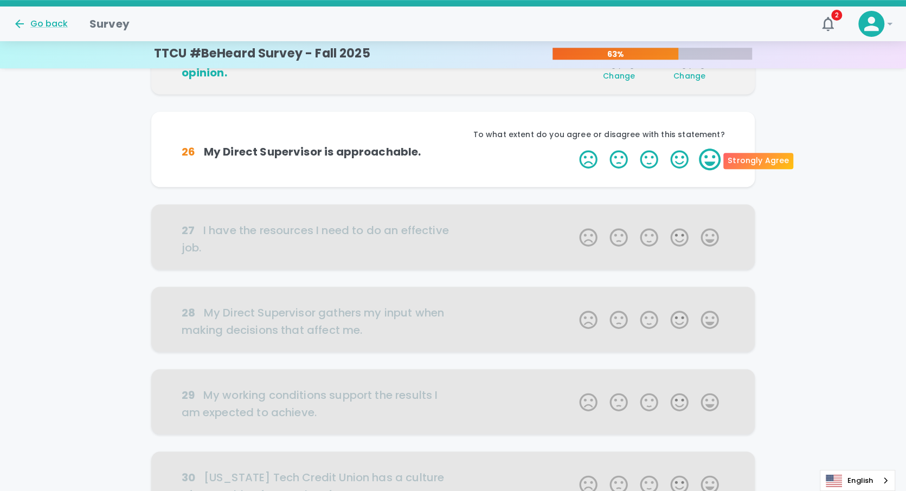
click at [702, 161] on label "5 Stars" at bounding box center [710, 160] width 30 height 22
click at [573, 149] on input "5 Stars" at bounding box center [573, 148] width 1 height 1
click at [707, 159] on label "5 Stars" at bounding box center [710, 160] width 30 height 22
click at [573, 149] on input "5 Stars" at bounding box center [573, 148] width 1 height 1
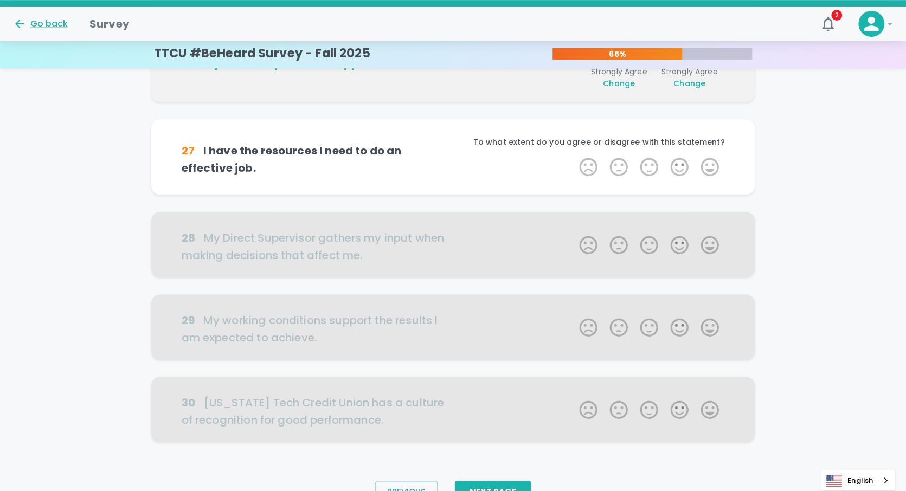
scroll to position [573, 0]
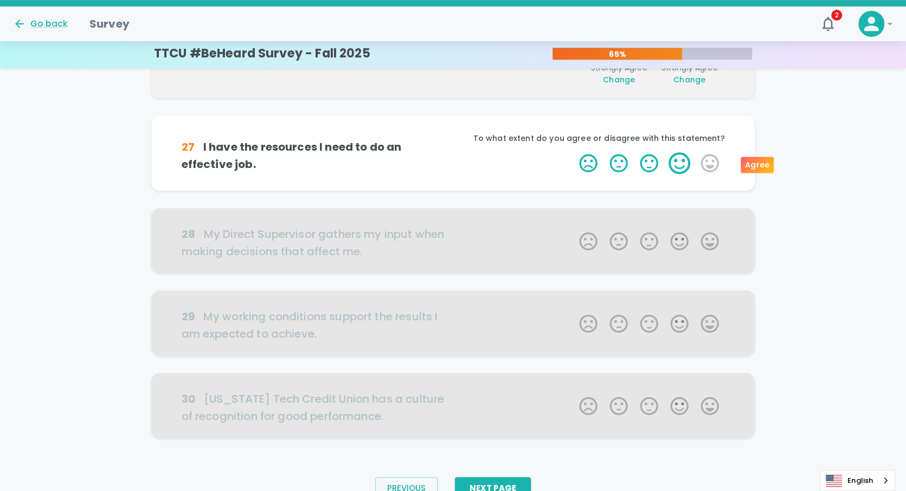
click at [676, 161] on label "4 Stars" at bounding box center [679, 163] width 30 height 22
click at [573, 152] on input "4 Stars" at bounding box center [573, 152] width 1 height 1
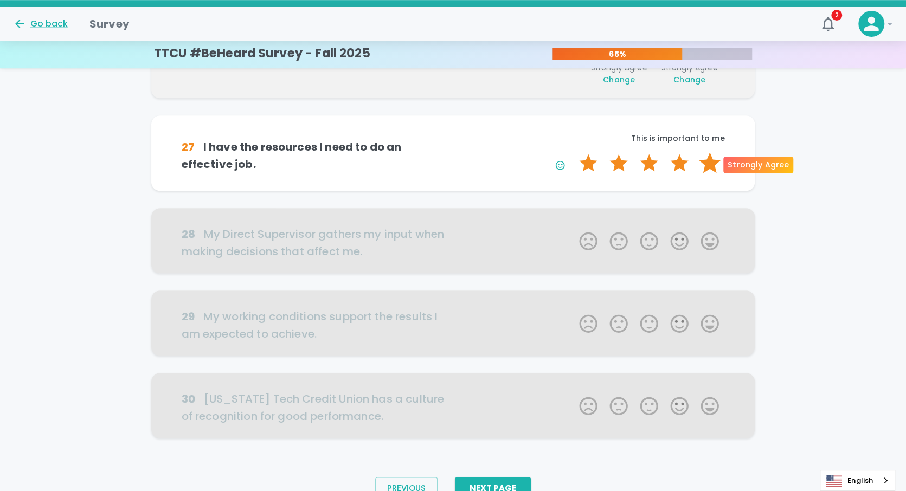
click at [702, 165] on label "5 Stars" at bounding box center [710, 163] width 30 height 22
click at [573, 152] on input "5 Stars" at bounding box center [573, 152] width 1 height 1
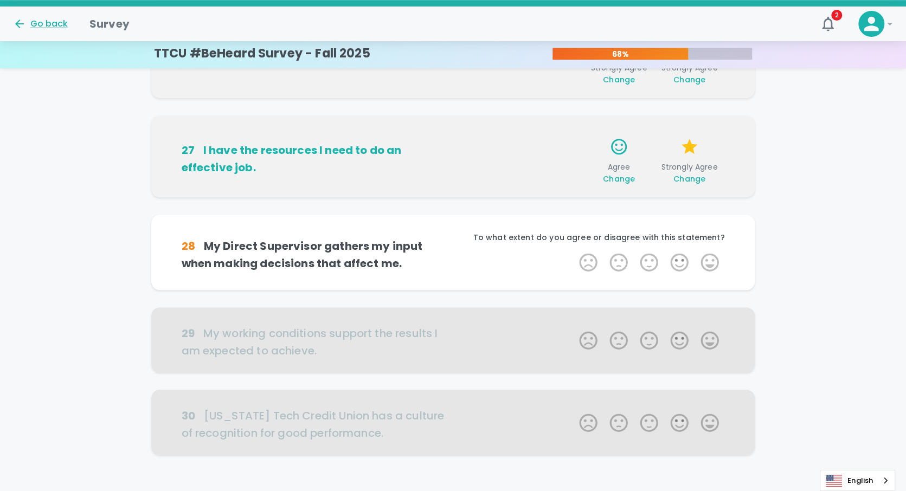
scroll to position [625, 0]
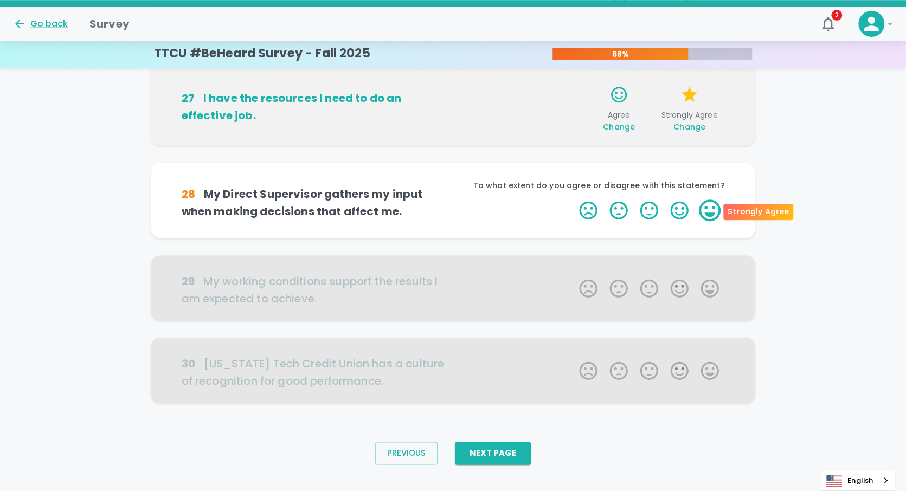
click at [705, 211] on label "5 Stars" at bounding box center [710, 211] width 30 height 22
click at [573, 200] on input "5 Stars" at bounding box center [573, 199] width 1 height 1
click at [710, 209] on label "5 Stars" at bounding box center [710, 211] width 30 height 22
click at [573, 200] on input "5 Stars" at bounding box center [573, 199] width 1 height 1
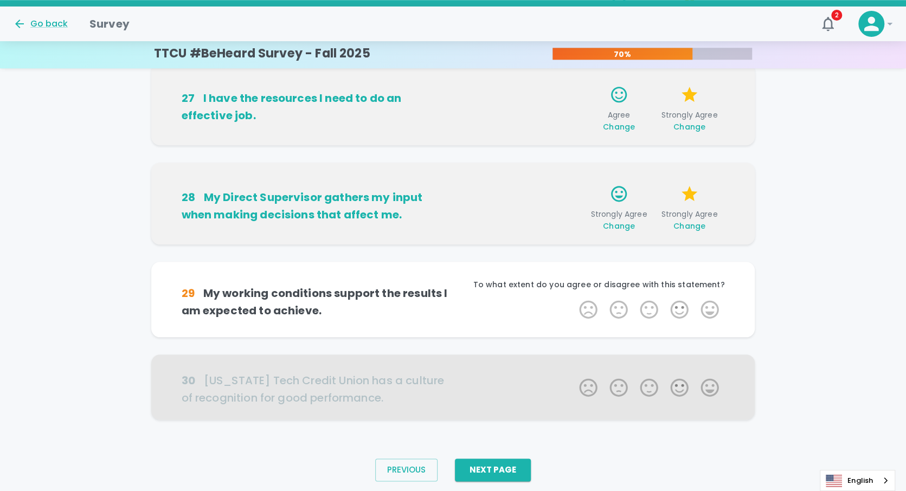
scroll to position [641, 0]
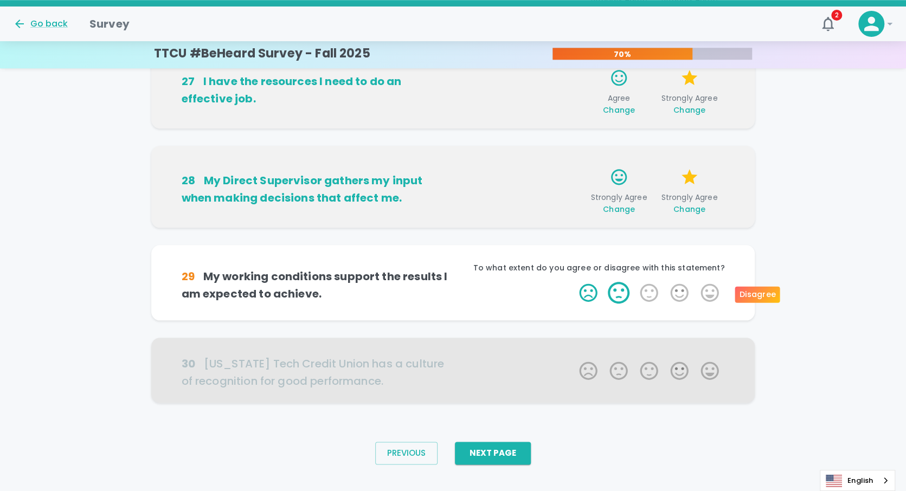
click at [621, 290] on label "2 Stars" at bounding box center [619, 293] width 30 height 22
click at [573, 282] on input "2 Stars" at bounding box center [573, 281] width 1 height 1
click at [709, 290] on label "5 Stars" at bounding box center [710, 293] width 30 height 22
click at [573, 282] on input "5 Stars" at bounding box center [573, 281] width 1 height 1
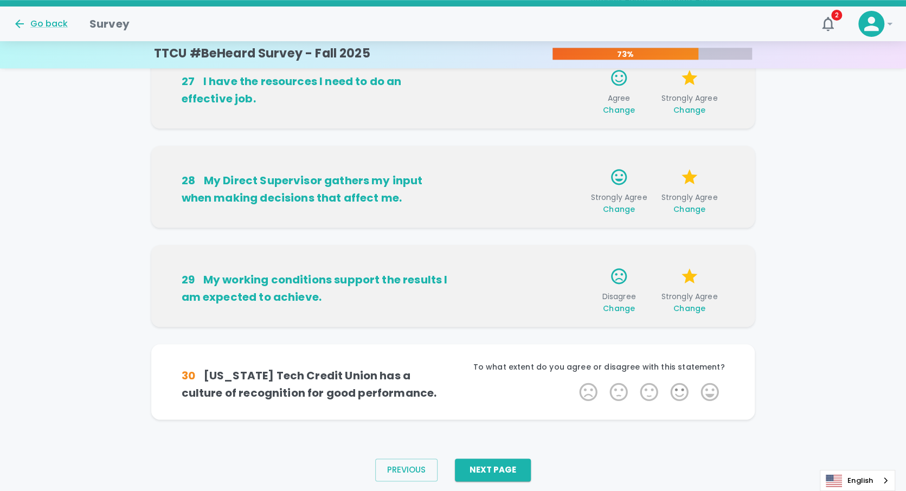
scroll to position [658, 0]
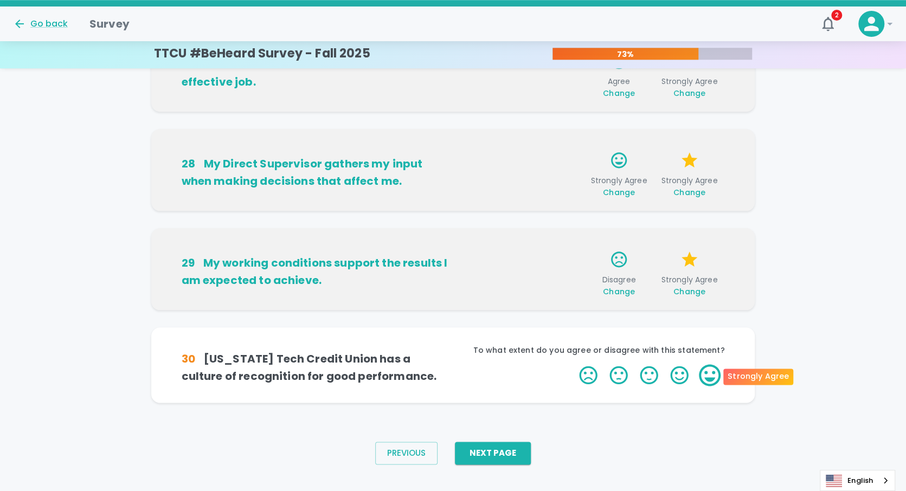
click at [709, 379] on label "5 Stars" at bounding box center [710, 375] width 30 height 22
click at [573, 364] on input "5 Stars" at bounding box center [573, 364] width 1 height 1
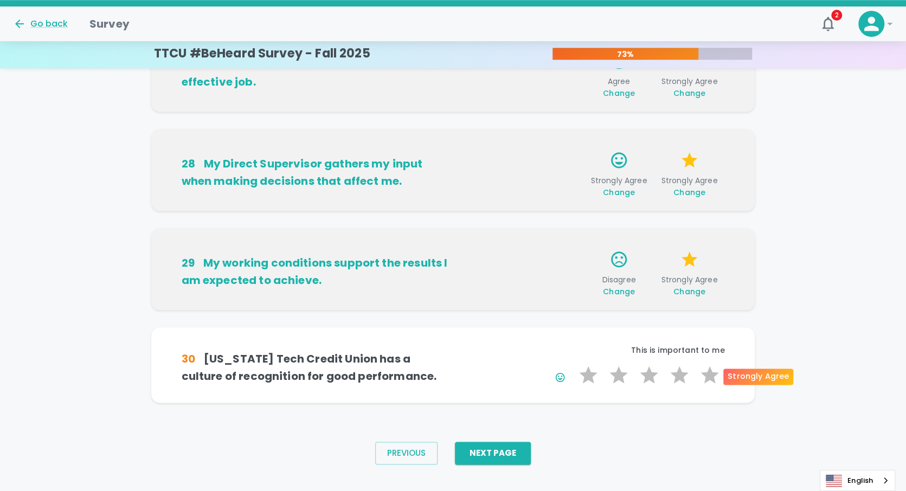
click at [709, 379] on label "5 Stars" at bounding box center [710, 375] width 30 height 22
click at [573, 364] on input "5 Stars" at bounding box center [573, 364] width 1 height 1
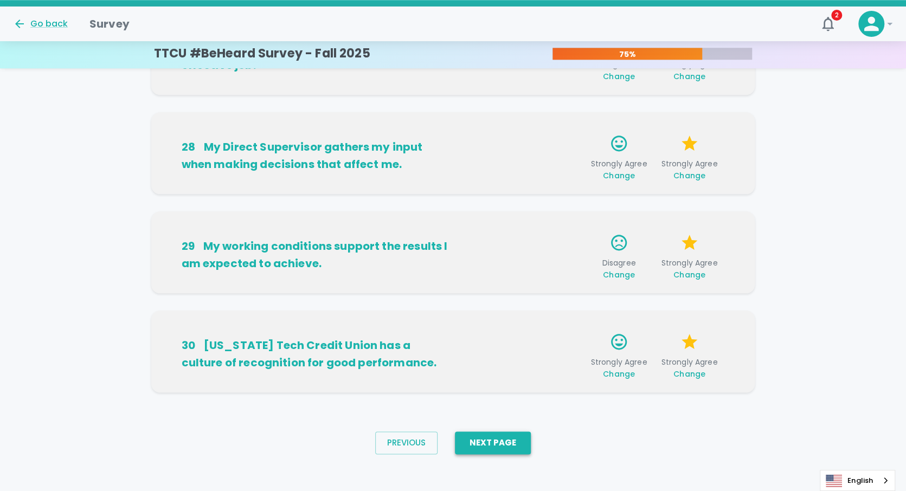
click at [513, 441] on button "Next Page" at bounding box center [493, 443] width 76 height 23
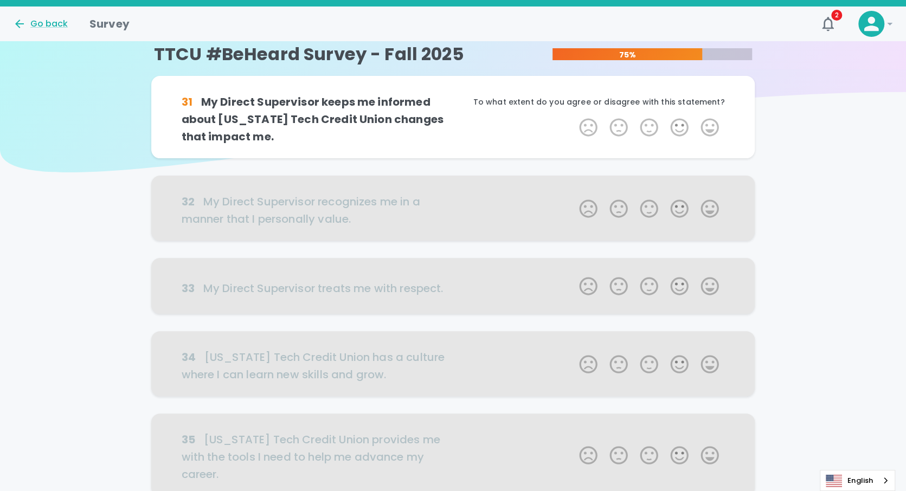
scroll to position [0, 0]
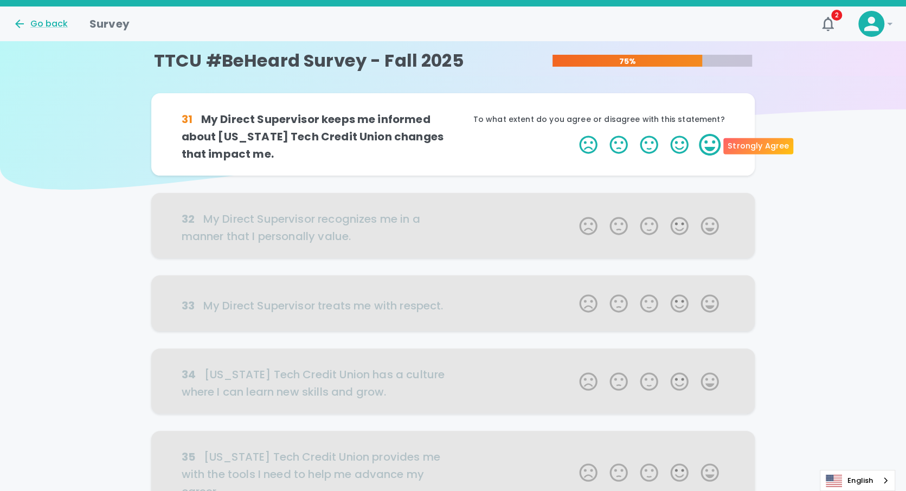
click at [702, 147] on label "5 Stars" at bounding box center [710, 145] width 30 height 22
click at [573, 134] on input "5 Stars" at bounding box center [573, 133] width 1 height 1
click at [711, 144] on label "5 Stars" at bounding box center [710, 145] width 30 height 22
click at [573, 134] on input "5 Stars" at bounding box center [573, 133] width 1 height 1
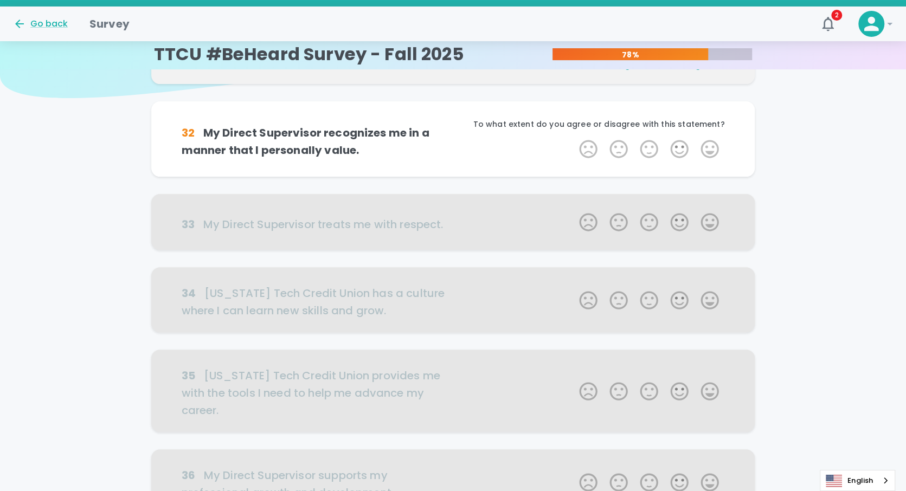
scroll to position [95, 0]
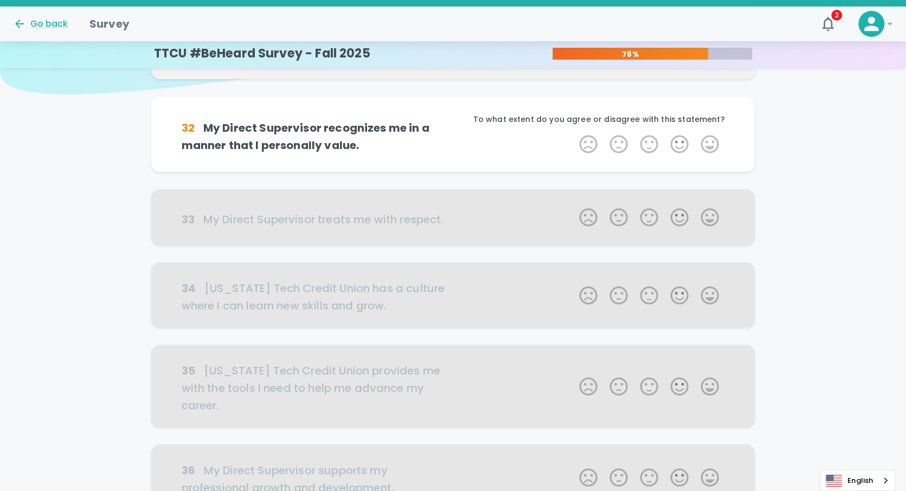
click at [711, 144] on label "5 Stars" at bounding box center [710, 144] width 30 height 22
click at [573, 133] on input "5 Stars" at bounding box center [573, 133] width 1 height 1
click at [711, 144] on label "5 Stars" at bounding box center [710, 144] width 30 height 22
click at [573, 133] on input "5 Stars" at bounding box center [573, 133] width 1 height 1
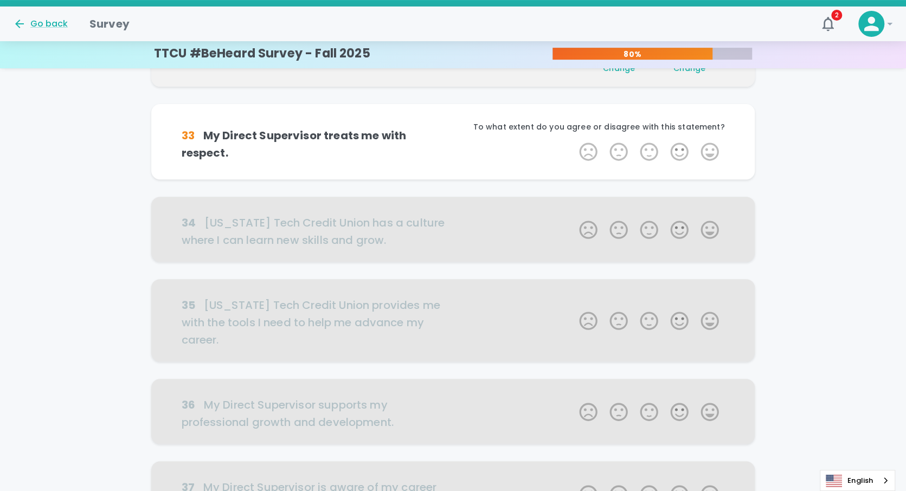
scroll to position [191, 0]
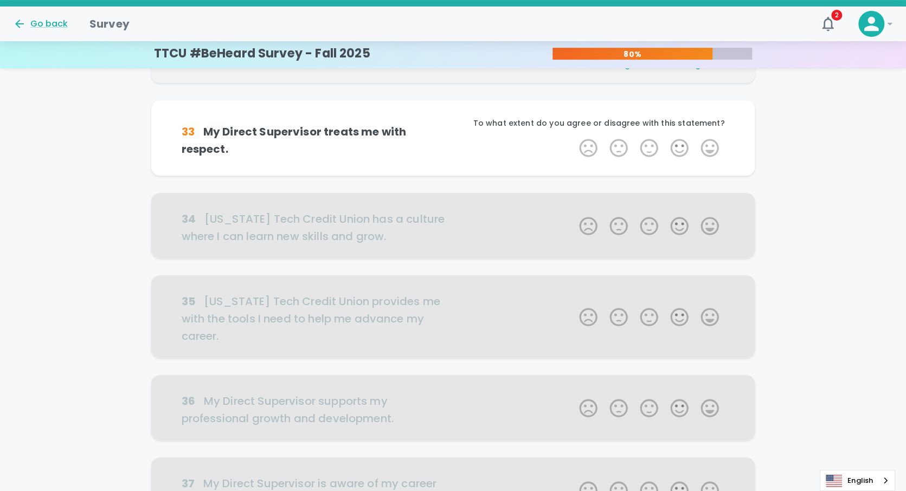
click at [711, 144] on label "5 Stars" at bounding box center [710, 148] width 30 height 22
click at [573, 137] on input "5 Stars" at bounding box center [573, 137] width 1 height 1
click at [711, 144] on label "5 Stars" at bounding box center [710, 148] width 30 height 22
click at [573, 137] on input "5 Stars" at bounding box center [573, 137] width 1 height 1
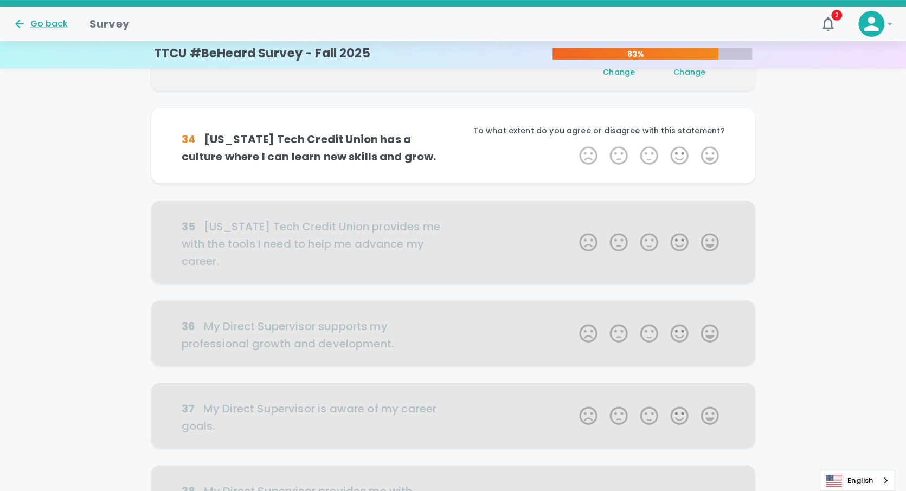
scroll to position [286, 0]
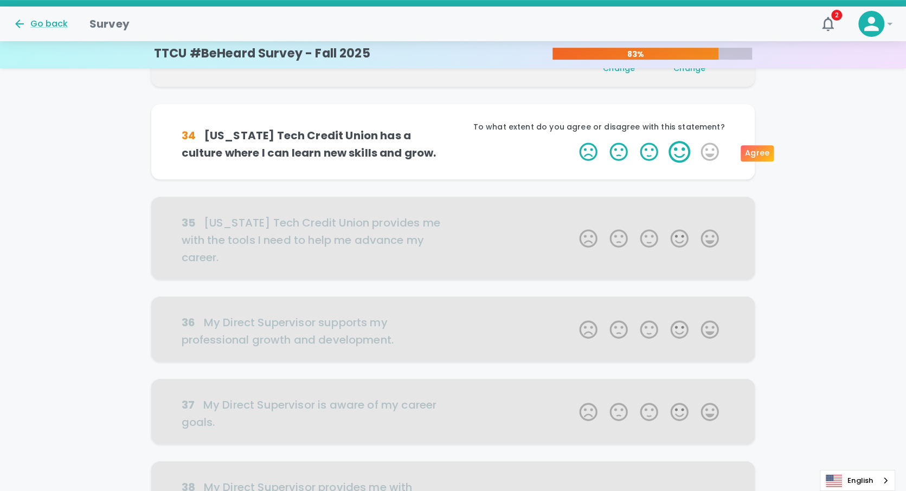
click at [673, 152] on label "4 Stars" at bounding box center [679, 152] width 30 height 22
click at [573, 141] on input "4 Stars" at bounding box center [573, 140] width 1 height 1
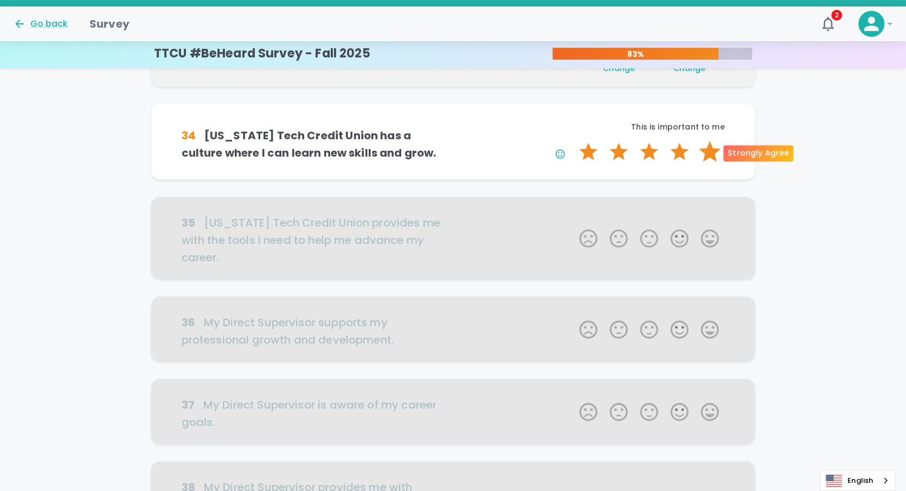
click at [702, 151] on label "5 Stars" at bounding box center [710, 152] width 30 height 22
click at [573, 141] on input "5 Stars" at bounding box center [573, 140] width 1 height 1
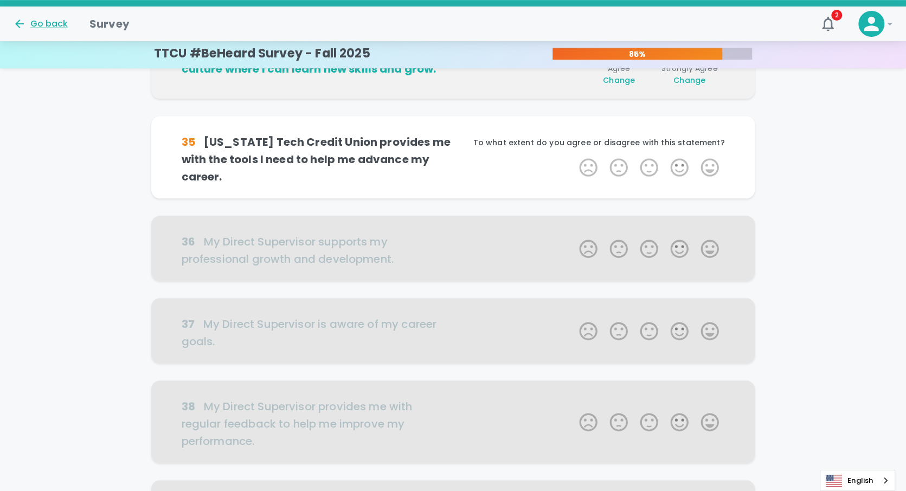
scroll to position [382, 0]
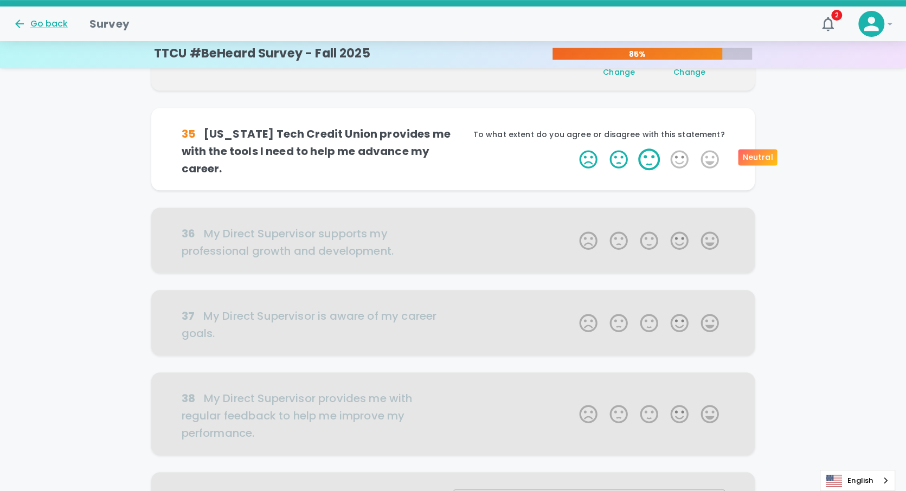
click at [649, 159] on label "3 Stars" at bounding box center [649, 160] width 30 height 22
click at [573, 149] on input "3 Stars" at bounding box center [573, 148] width 1 height 1
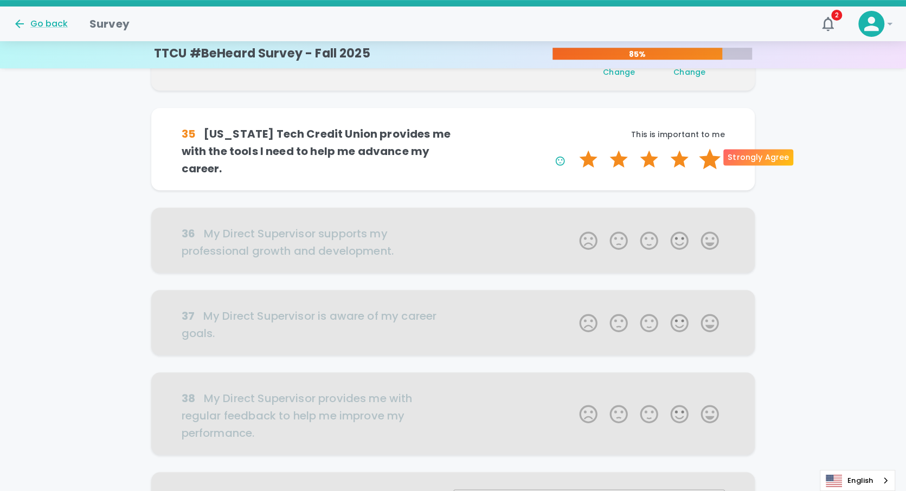
click at [715, 155] on label "5 Stars" at bounding box center [710, 160] width 30 height 22
click at [573, 149] on input "5 Stars" at bounding box center [573, 148] width 1 height 1
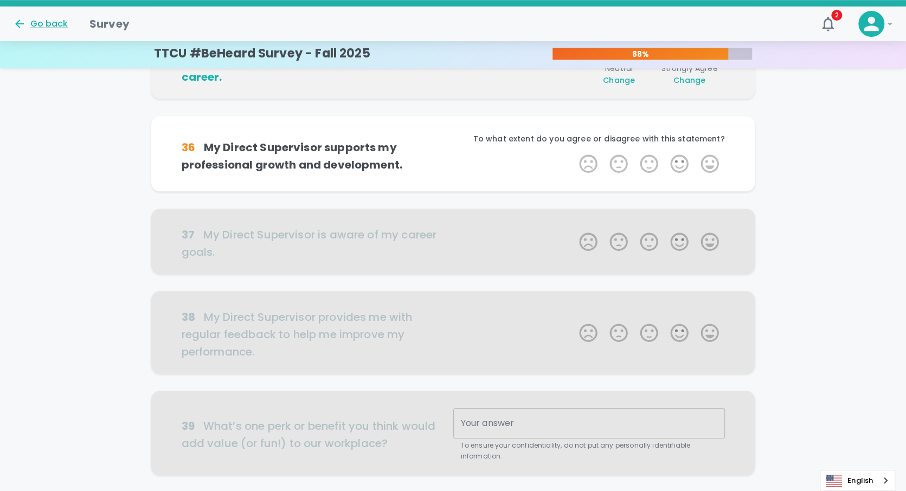
scroll to position [477, 0]
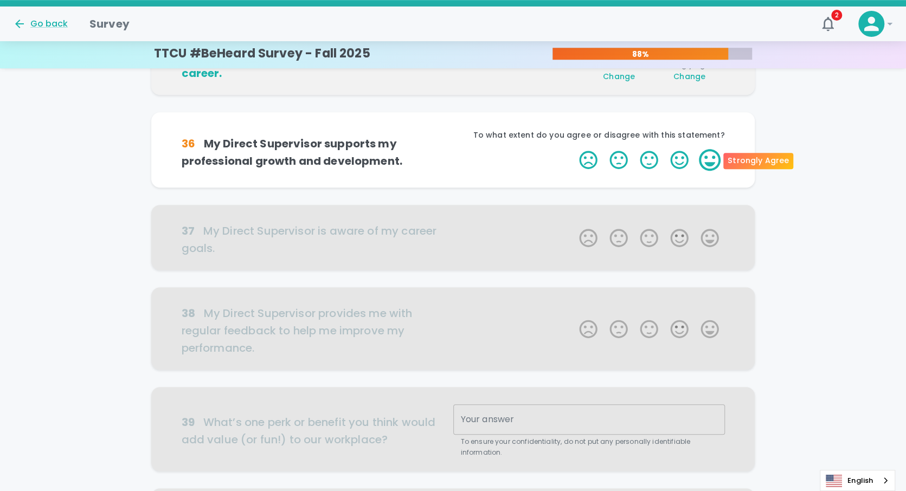
click at [711, 161] on label "5 Stars" at bounding box center [710, 160] width 30 height 22
click at [573, 149] on input "5 Stars" at bounding box center [573, 149] width 1 height 1
click at [711, 161] on label "5 Stars" at bounding box center [710, 160] width 30 height 22
click at [573, 149] on input "5 Stars" at bounding box center [573, 149] width 1 height 1
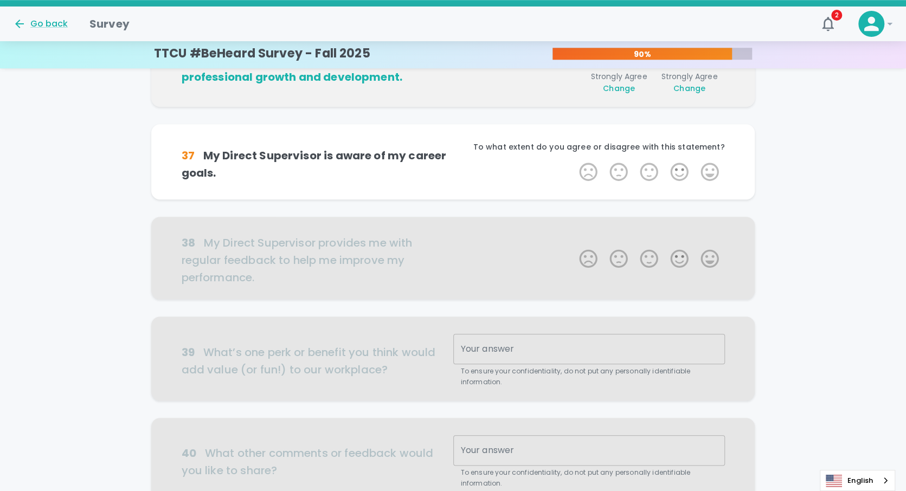
scroll to position [573, 0]
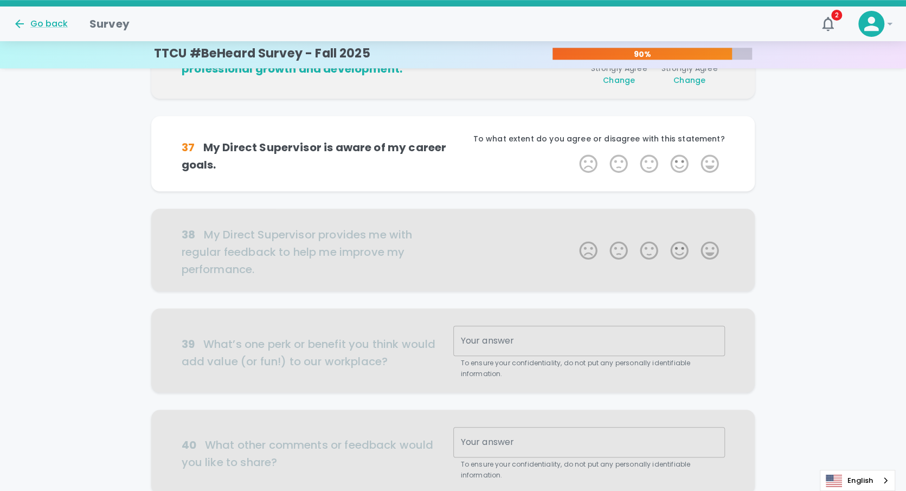
click at [711, 161] on label "5 Stars" at bounding box center [710, 164] width 30 height 22
click at [573, 153] on input "5 Stars" at bounding box center [573, 152] width 1 height 1
click at [711, 161] on label "5 Stars" at bounding box center [710, 164] width 30 height 22
click at [573, 153] on input "5 Stars" at bounding box center [573, 152] width 1 height 1
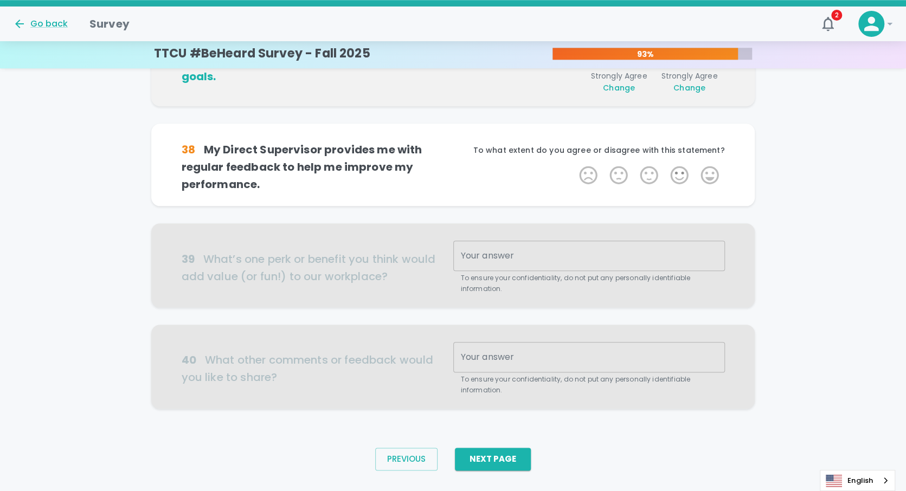
scroll to position [668, 0]
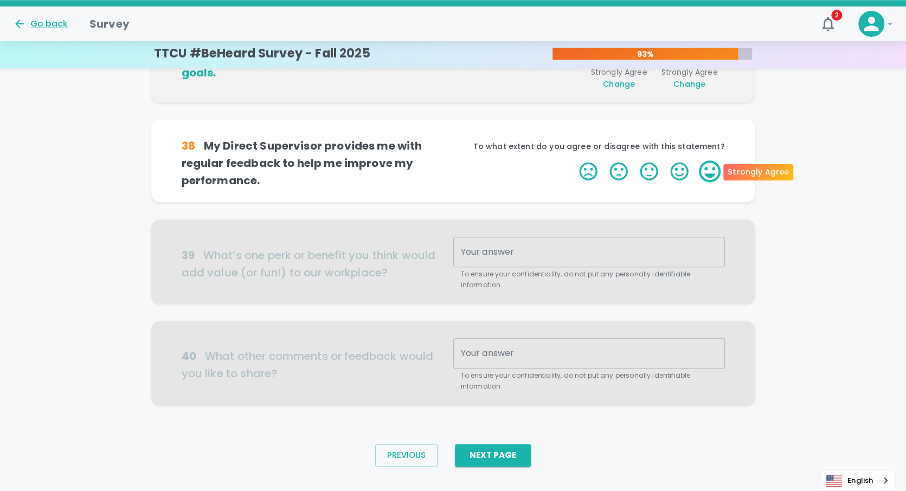
click at [706, 169] on label "5 Stars" at bounding box center [710, 171] width 30 height 22
click at [573, 160] on input "5 Stars" at bounding box center [573, 160] width 1 height 1
click at [706, 169] on label "5 Stars" at bounding box center [710, 171] width 30 height 22
click at [573, 160] on input "5 Stars" at bounding box center [573, 160] width 1 height 1
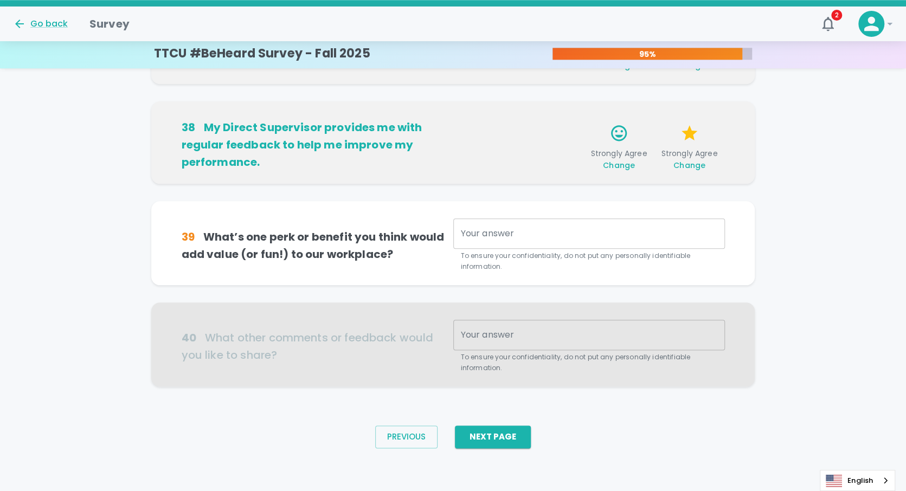
click at [462, 232] on textarea "Your answer" at bounding box center [589, 234] width 256 height 12
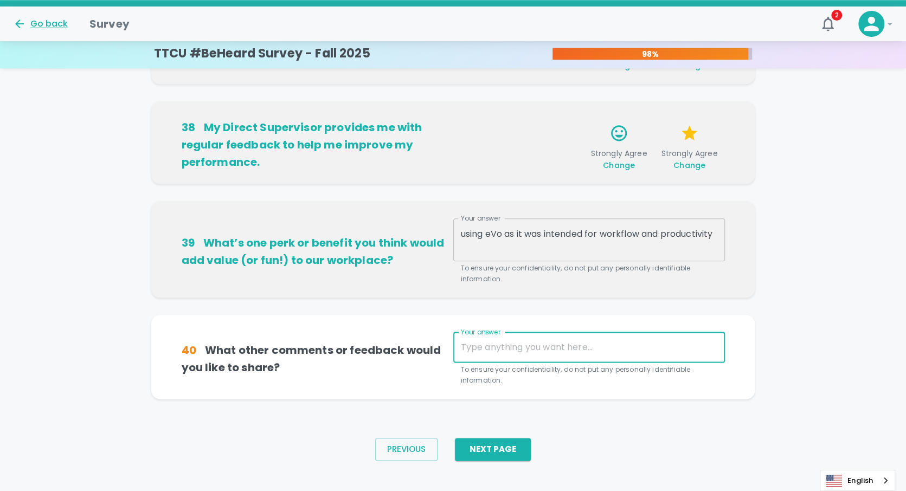
click at [486, 345] on textarea "Your answer" at bounding box center [589, 347] width 256 height 12
click at [645, 234] on textarea "using eVo as it was intended for workflow and productivity" at bounding box center [589, 240] width 256 height 25
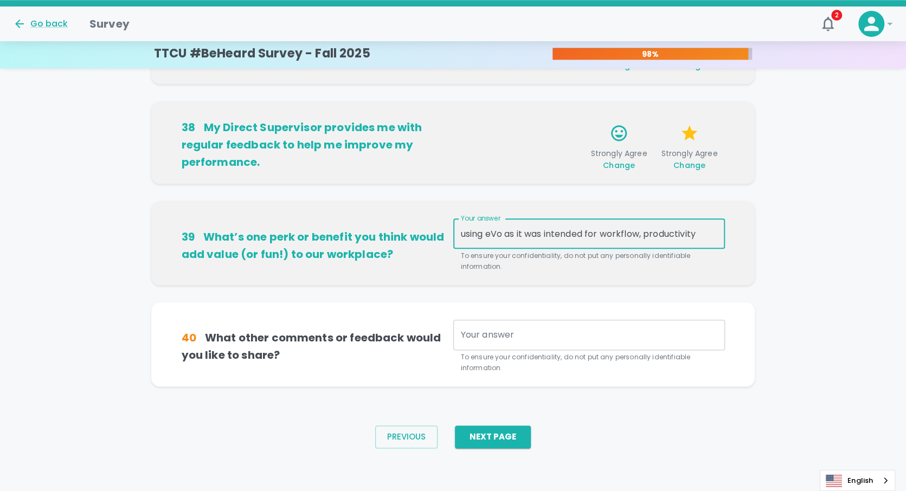
click at [701, 234] on textarea "using eVo as it was intended for workflow, productivity" at bounding box center [589, 234] width 256 height 12
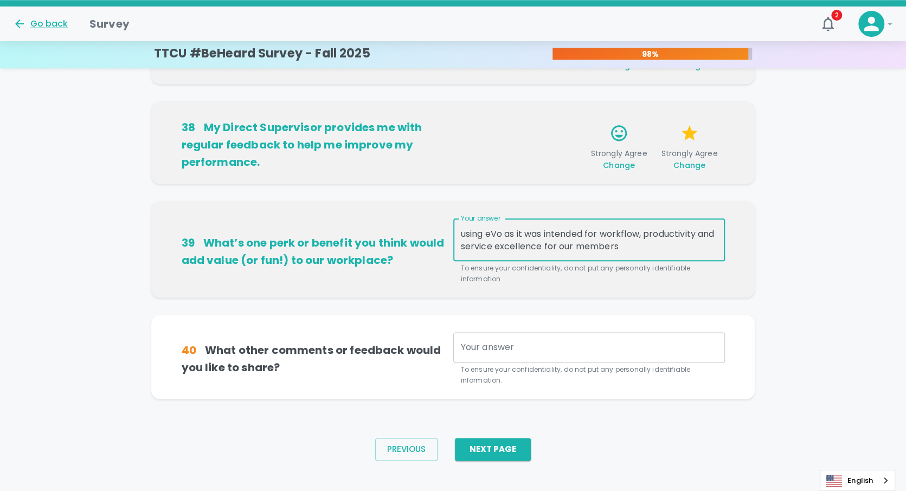
click at [466, 346] on textarea "Your answer" at bounding box center [589, 347] width 256 height 12
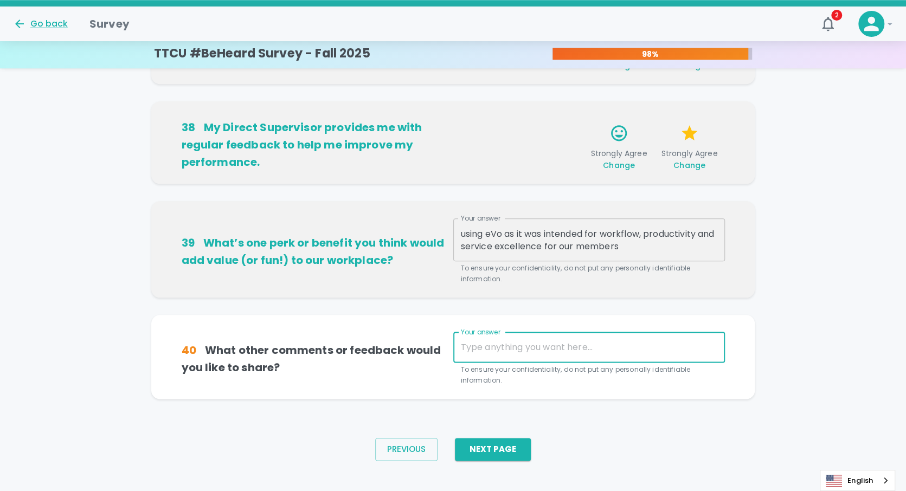
click at [701, 229] on textarea "using eVo as it was intended for workflow, productivity and service excellence …" at bounding box center [589, 240] width 256 height 25
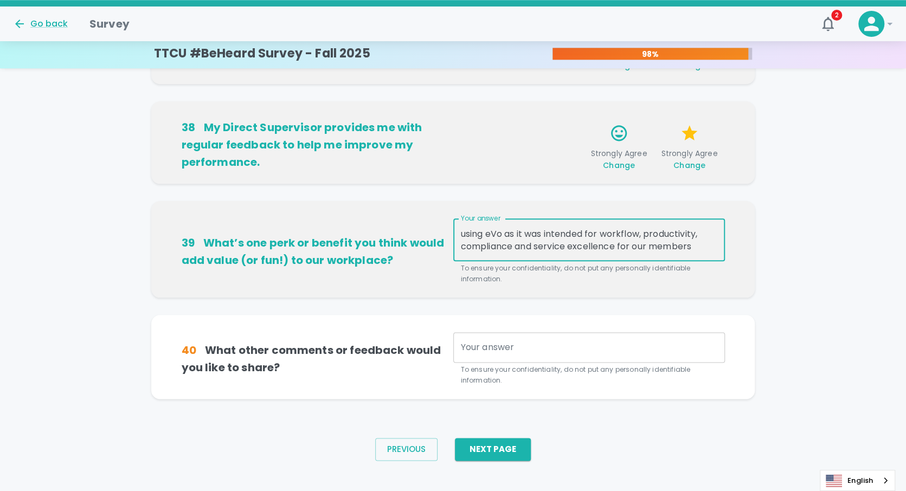
type textarea "using eVo as it was intended for workflow, productivity, compliance and service…"
click at [460, 345] on div "x Your answer" at bounding box center [589, 347] width 272 height 30
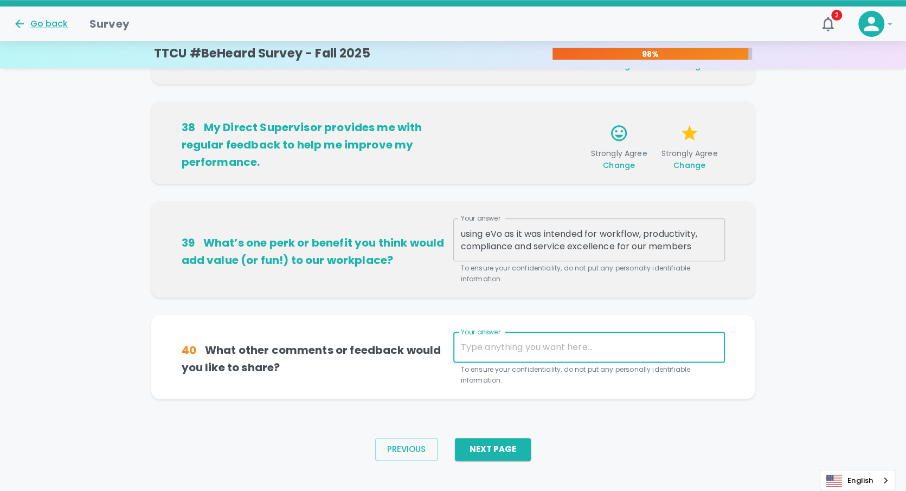
click at [477, 351] on div "Your answer x Your answer To ensure your confidentiality, do not put any person…" at bounding box center [589, 359] width 272 height 54
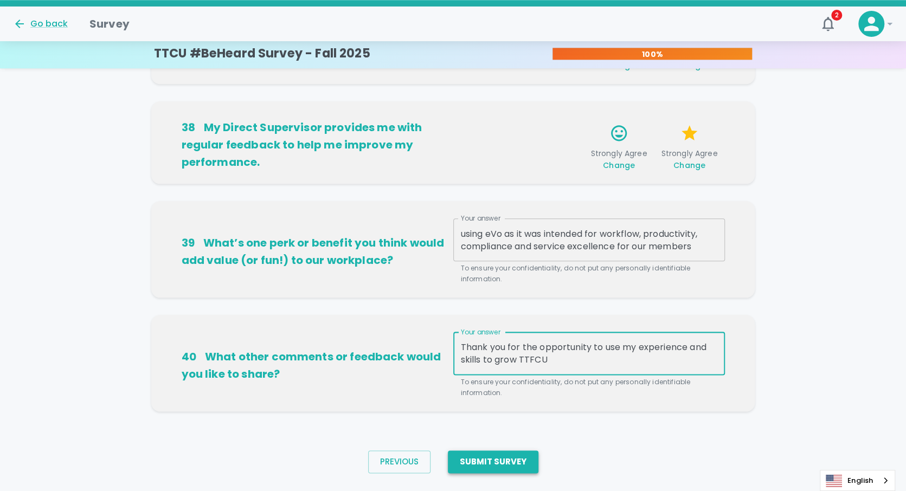
type textarea "Thank you for the opportunity to use my experience and skills to grow TTFCU"
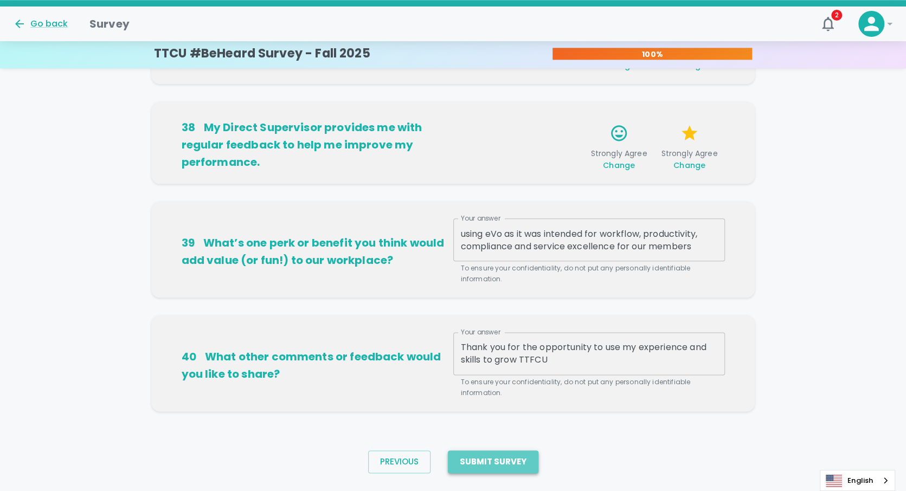
click at [511, 459] on button "Submit Survey" at bounding box center [493, 462] width 91 height 23
